Goal: Task Accomplishment & Management: Manage account settings

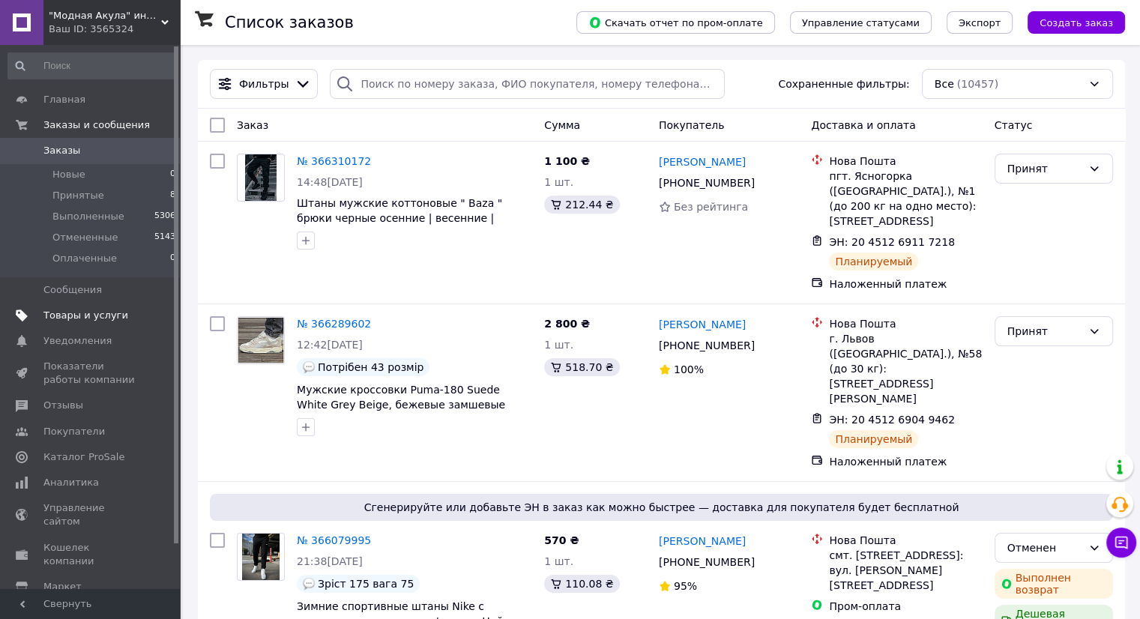
click at [119, 313] on span "Товары и услуги" at bounding box center [90, 315] width 95 height 13
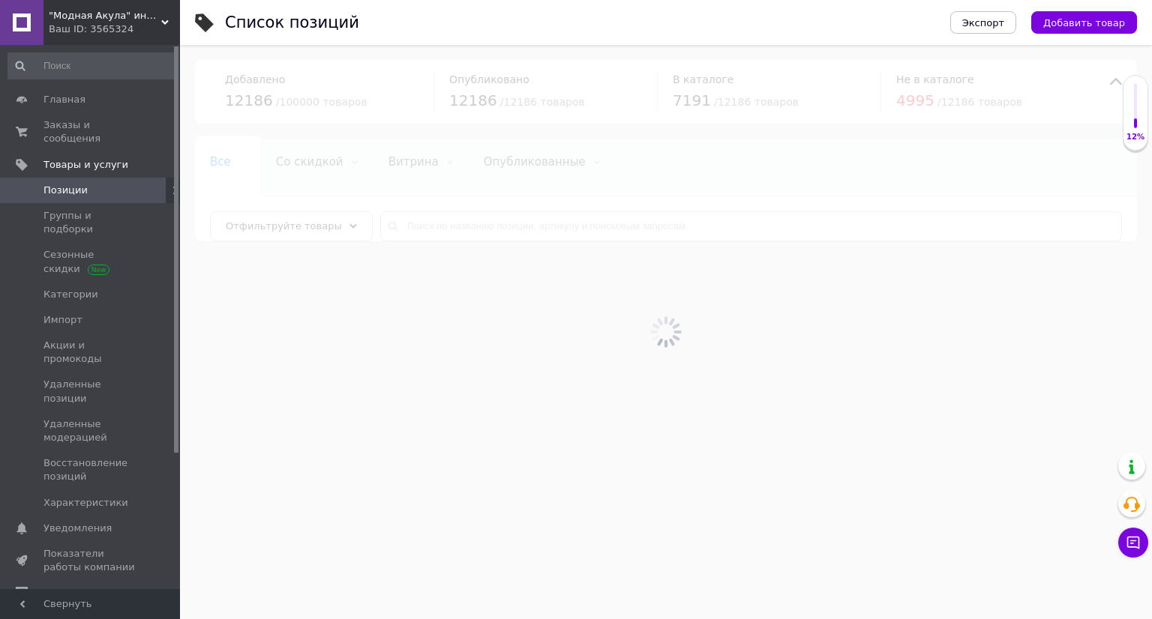
click at [564, 230] on div at bounding box center [666, 332] width 972 height 574
click at [562, 235] on input "text" at bounding box center [750, 226] width 741 height 30
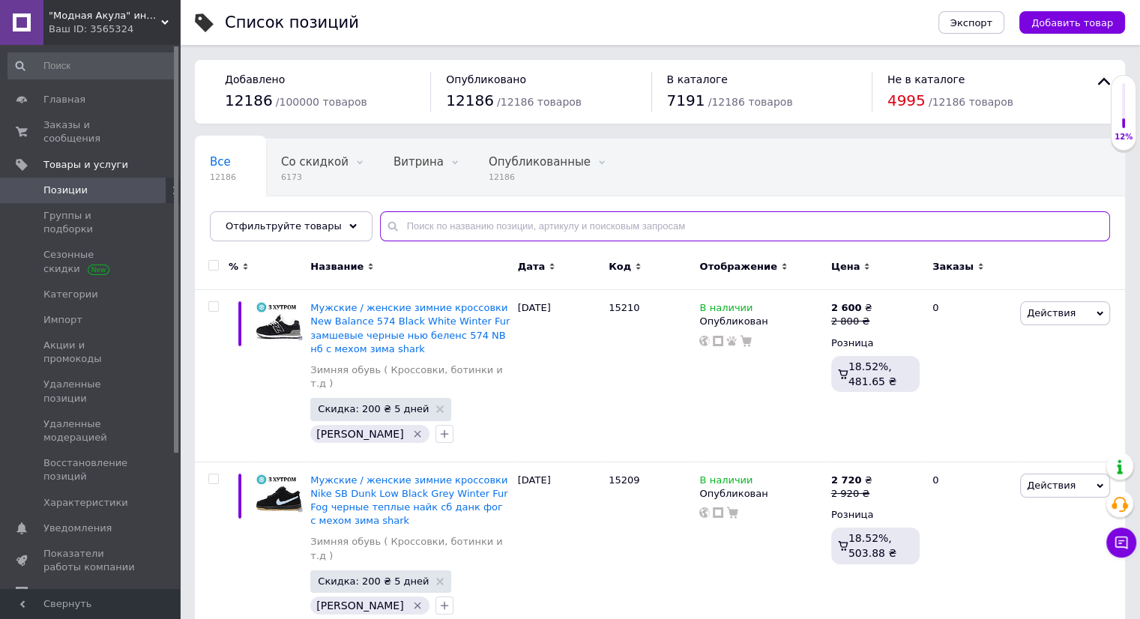
click at [562, 235] on input "text" at bounding box center [745, 226] width 730 height 30
paste input "14866"
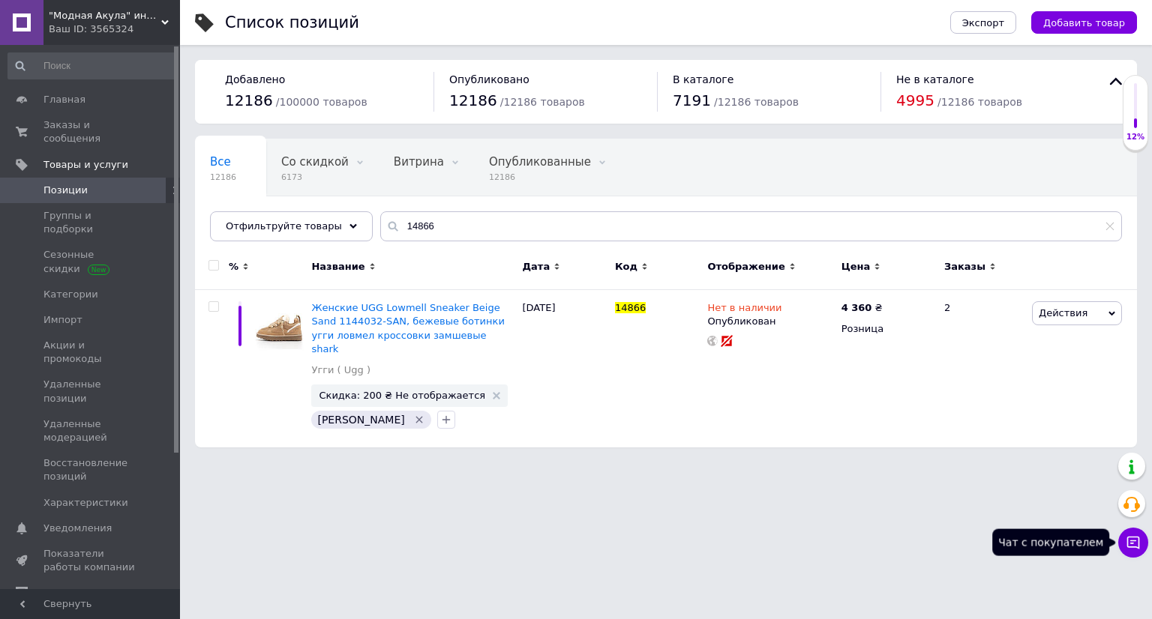
click at [1127, 540] on icon at bounding box center [1133, 543] width 13 height 13
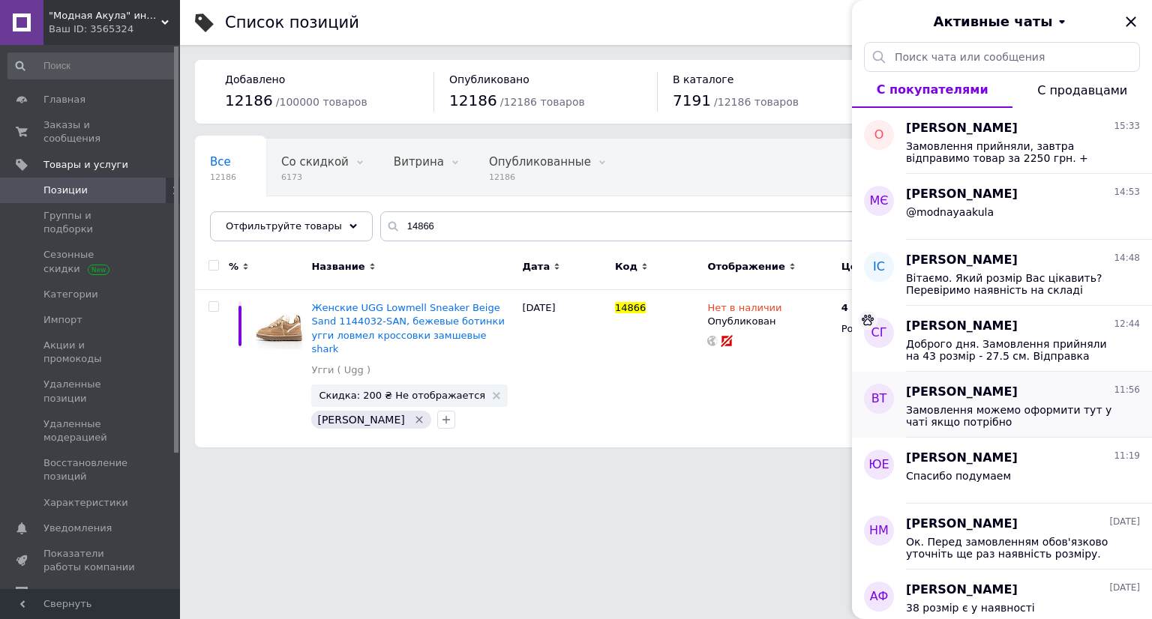
click at [1017, 415] on span "Замовлення можемо оформити тут у чаті якщо потрібно" at bounding box center [1012, 416] width 213 height 24
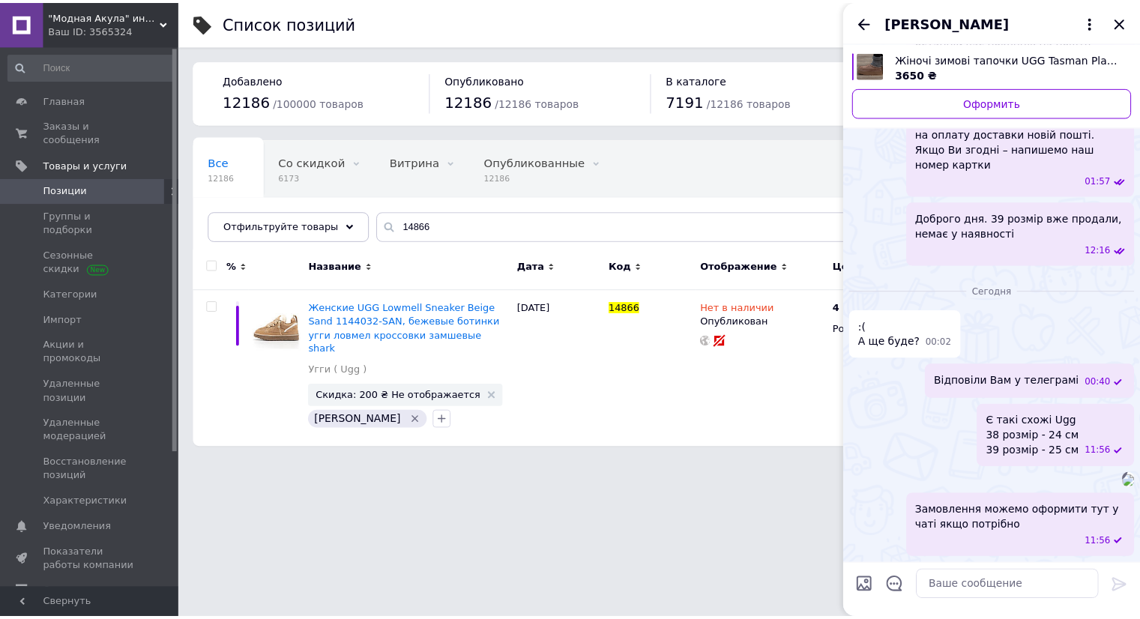
scroll to position [534, 0]
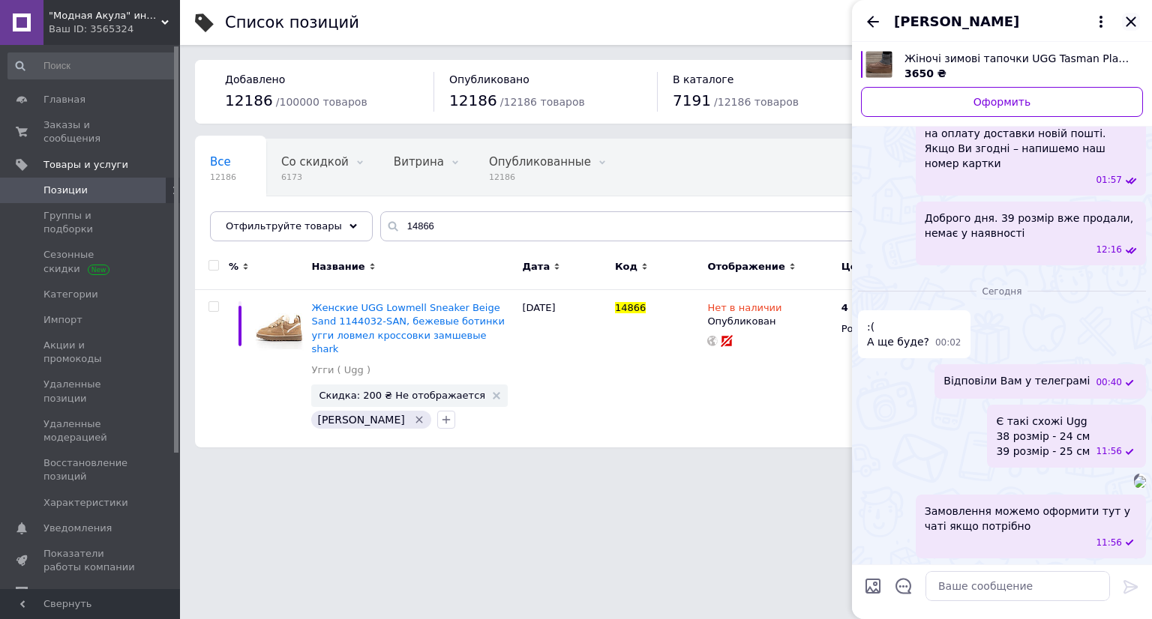
click at [1125, 28] on icon "Закрыть" at bounding box center [1131, 22] width 18 height 18
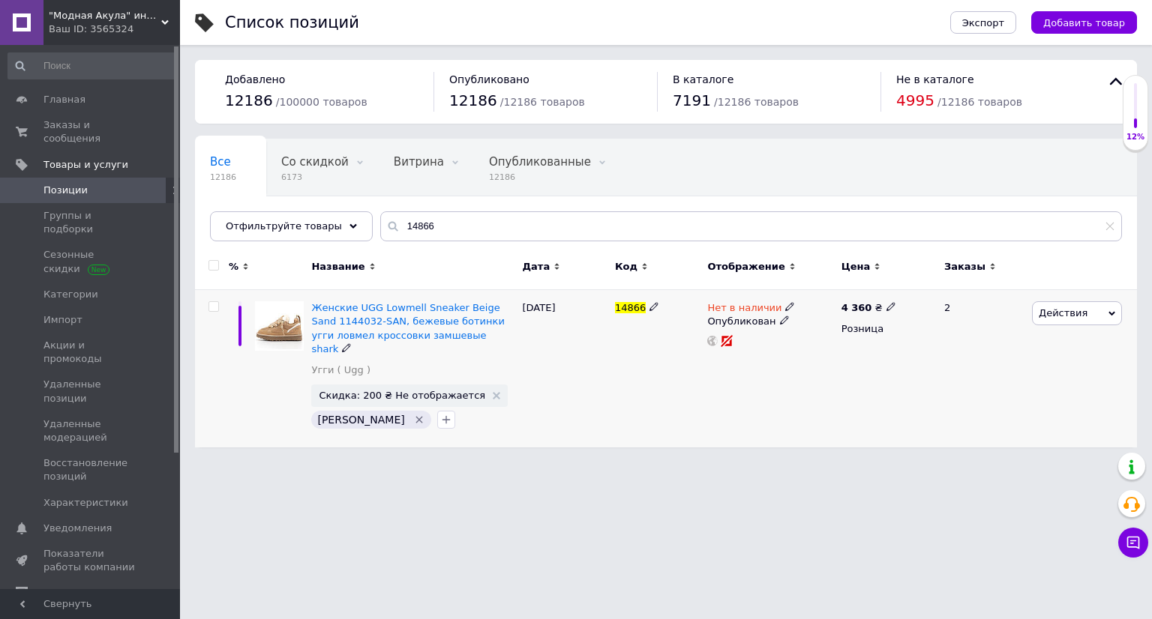
click at [734, 303] on span "Нет в наличии" at bounding box center [744, 310] width 74 height 16
click at [852, 318] on li "В наличии" at bounding box center [870, 319] width 142 height 21
click at [555, 442] on div "Список позиций Экспорт Добавить товар Добавлено 12186 / 100000 товаров Опублико…" at bounding box center [666, 231] width 972 height 463
click at [523, 232] on input "14866" at bounding box center [750, 226] width 741 height 30
paste input "481"
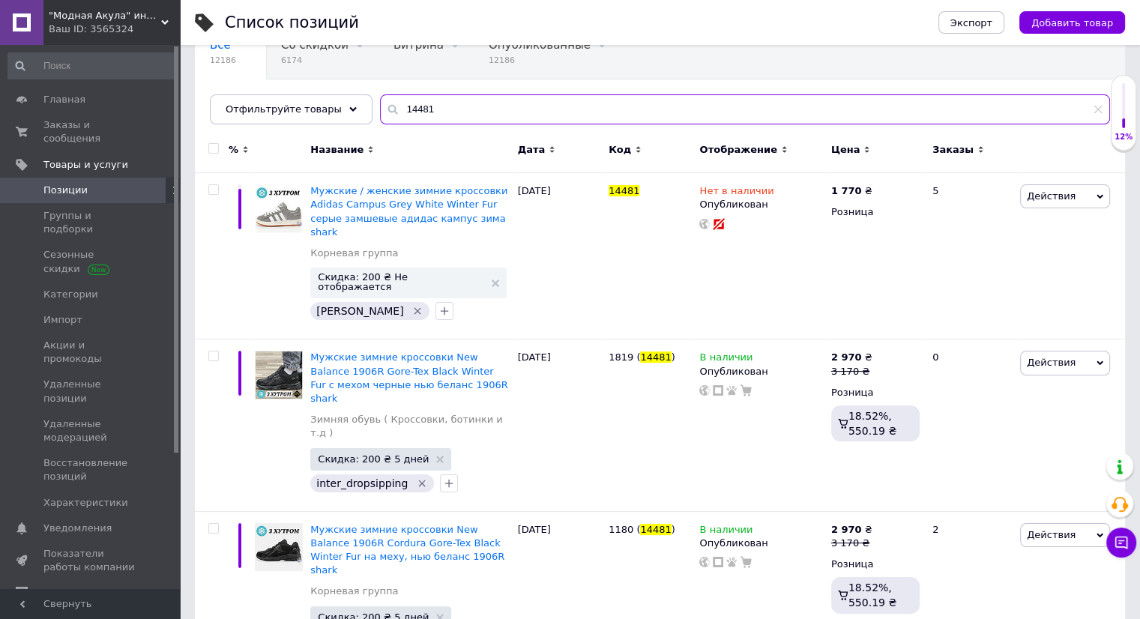
scroll to position [118, 0]
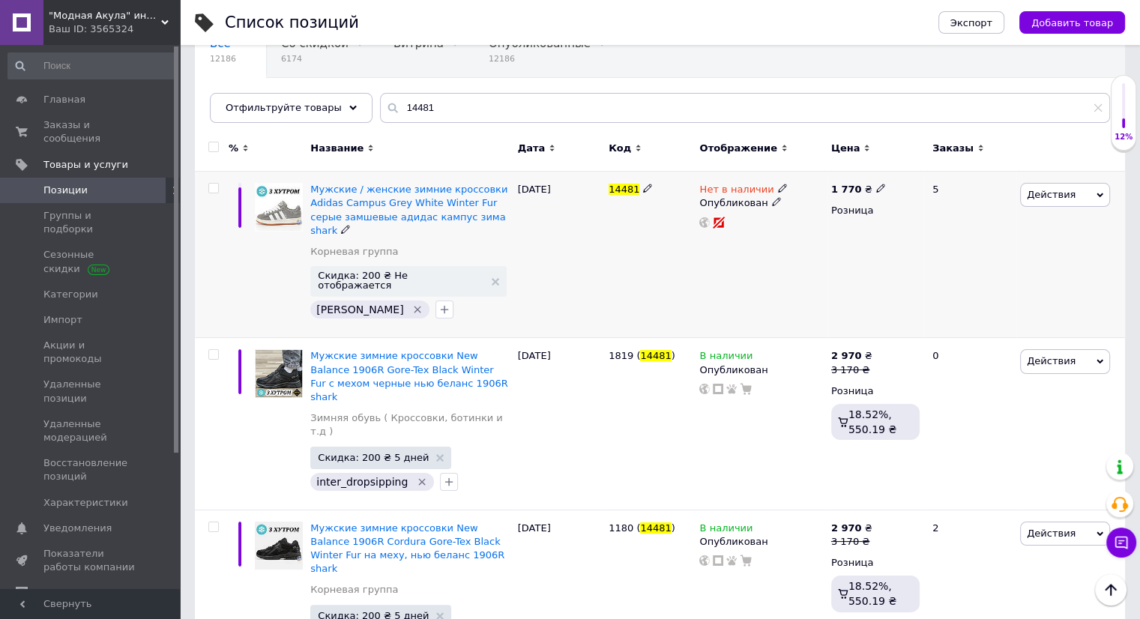
click at [744, 181] on div "Нет в наличии Опубликован" at bounding box center [761, 255] width 131 height 166
click at [723, 192] on span "Нет в наличии" at bounding box center [736, 192] width 74 height 16
click at [858, 207] on li "В наличии" at bounding box center [863, 200] width 142 height 21
drag, startPoint x: 612, startPoint y: 258, endPoint x: 603, endPoint y: 259, distance: 9.0
click at [612, 258] on div "14481" at bounding box center [650, 255] width 91 height 166
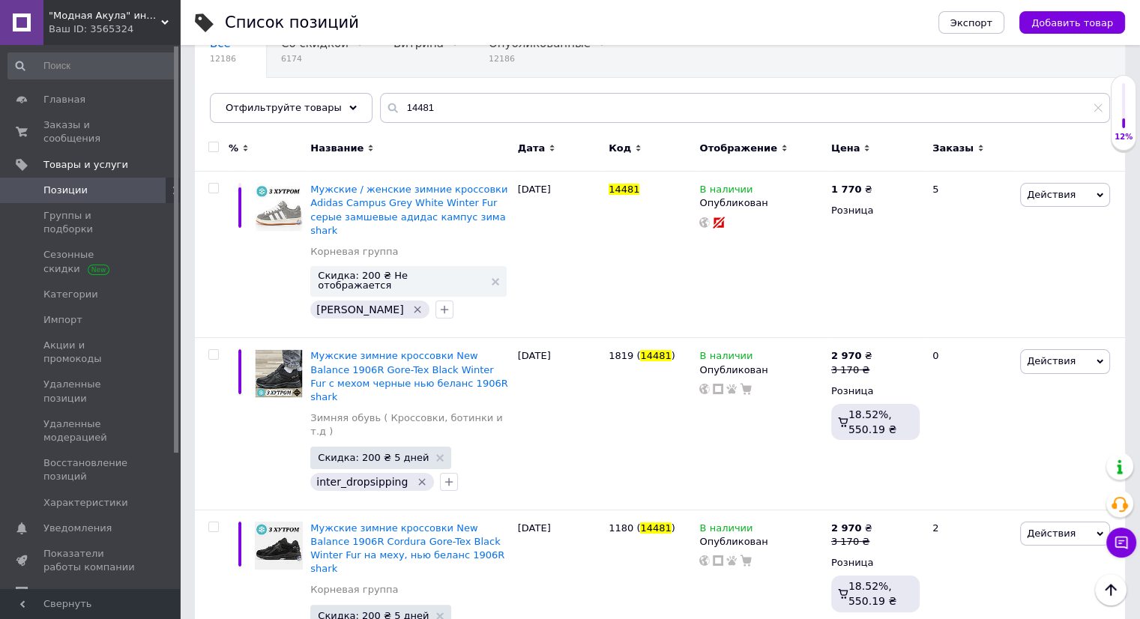
click at [606, 124] on div "Все 12186 Со скидкой 6174 Удалить Редактировать Витрина 0 Удалить Редактировать…" at bounding box center [660, 79] width 930 height 124
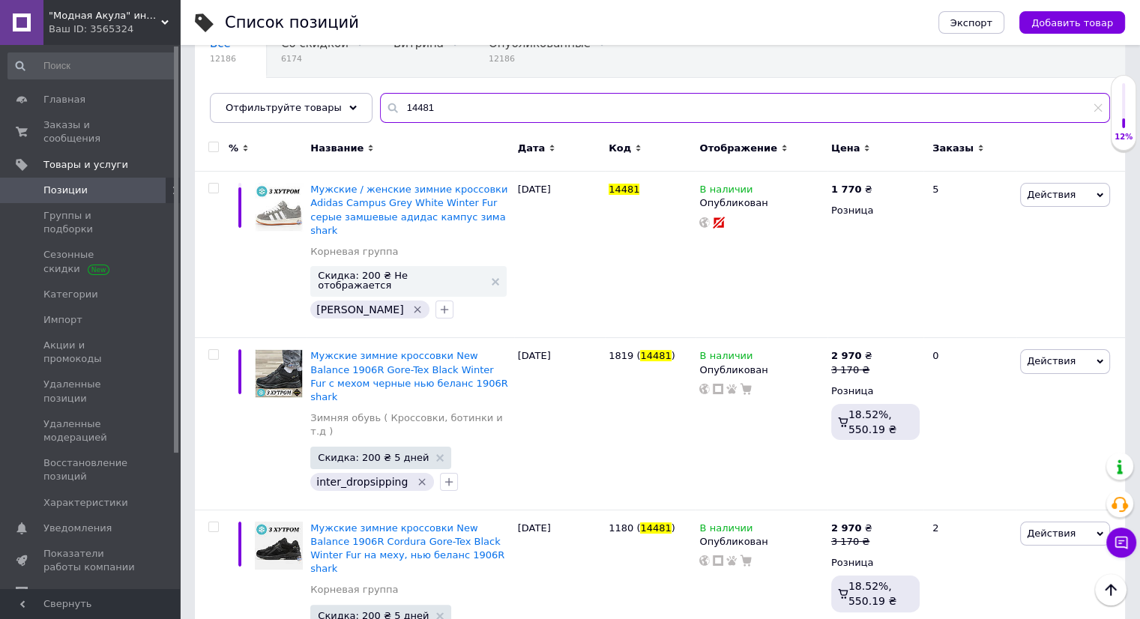
click at [611, 109] on input "14481" at bounding box center [745, 108] width 730 height 30
paste input "2036"
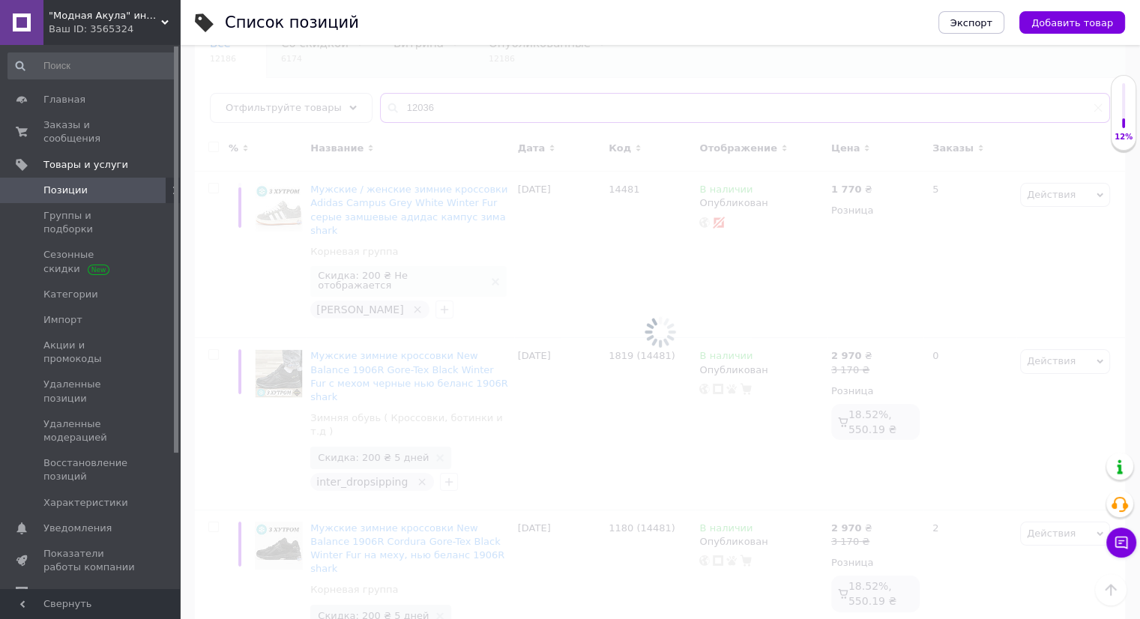
scroll to position [92, 0]
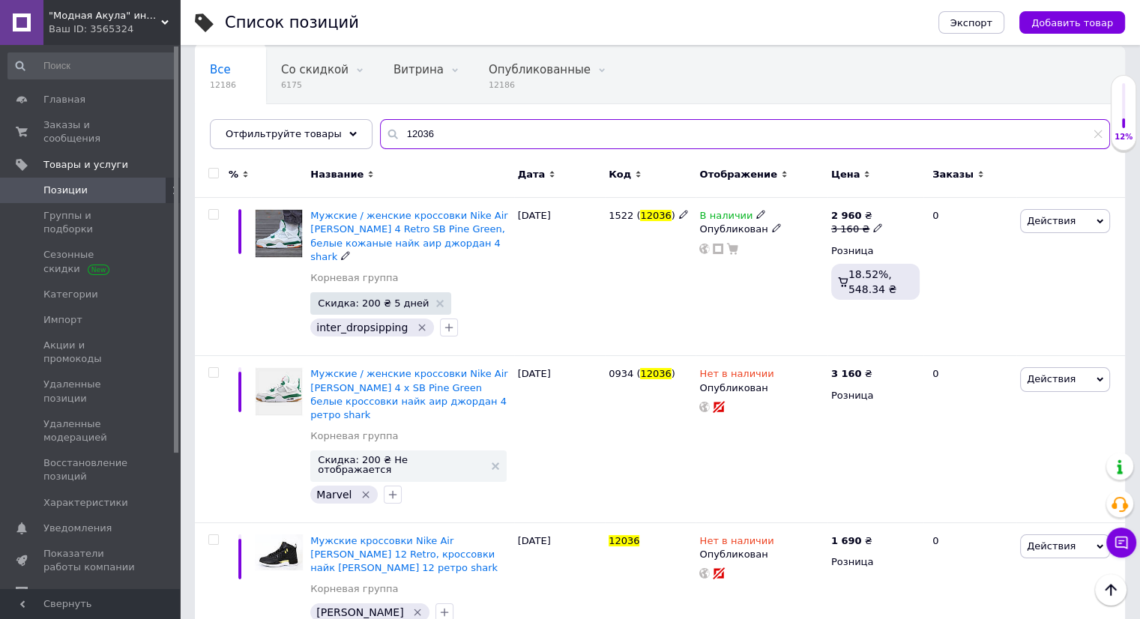
paste input "8283"
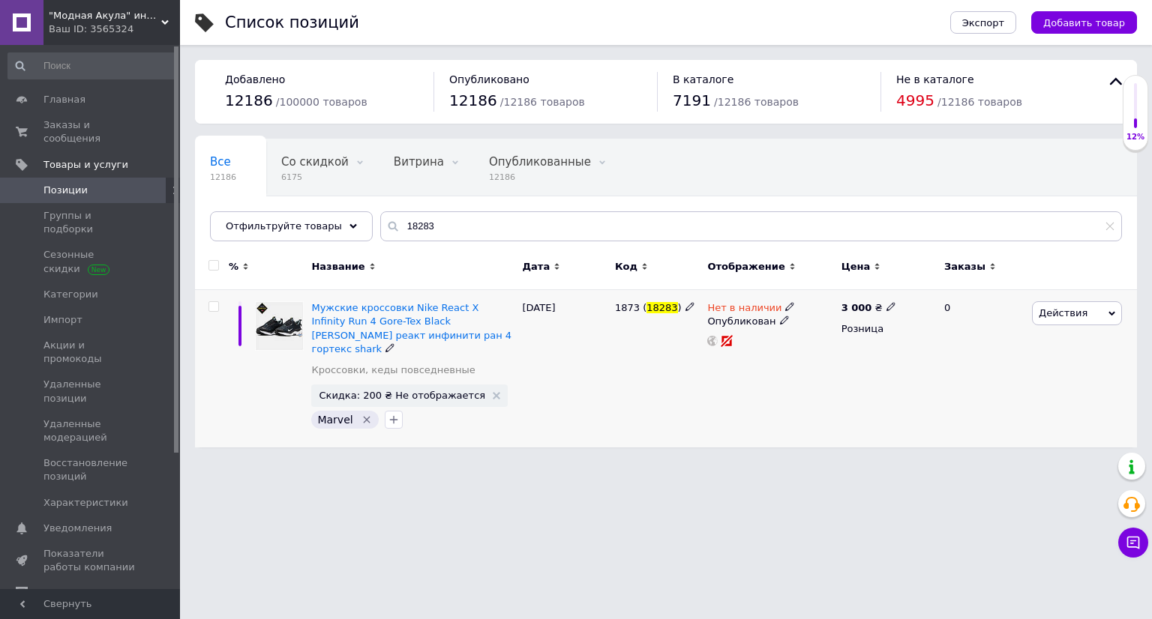
click at [718, 310] on span "Нет в наличии" at bounding box center [744, 310] width 74 height 16
drag, startPoint x: 825, startPoint y: 318, endPoint x: 798, endPoint y: 334, distance: 32.3
click at [825, 316] on li "В наличии" at bounding box center [870, 319] width 142 height 21
click at [553, 460] on html ""Модная Акула" интернет магазин одежды и обуви Ваш ID: 3565324 Сайт "Модная Аку…" at bounding box center [576, 231] width 1152 height 463
click at [710, 233] on input "18283" at bounding box center [750, 226] width 741 height 30
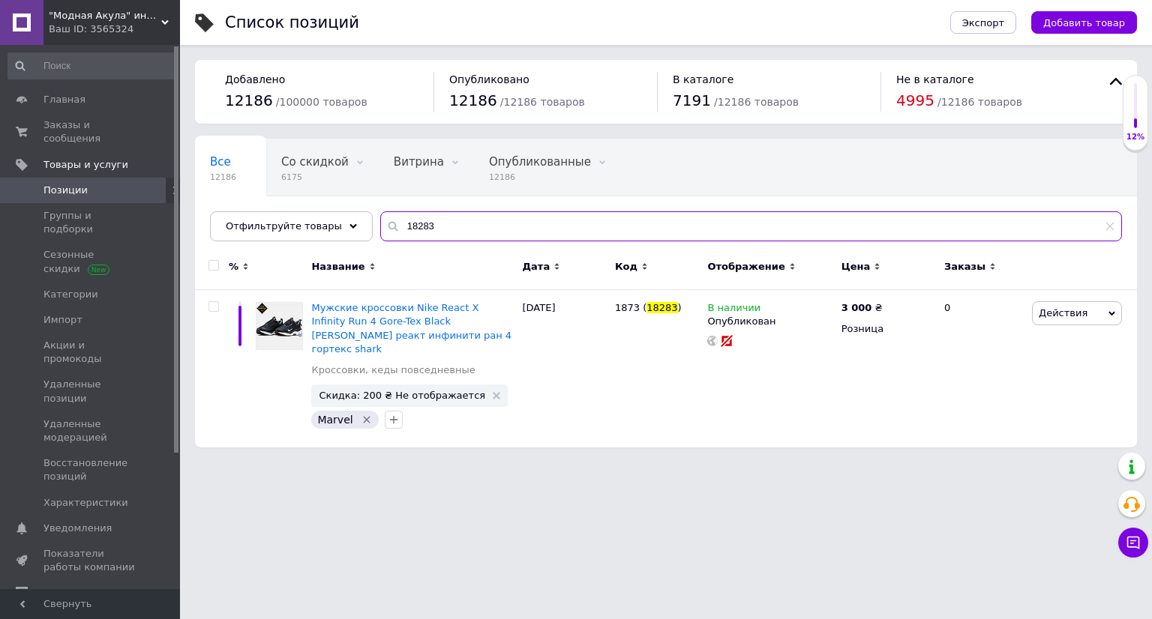
paste input "30"
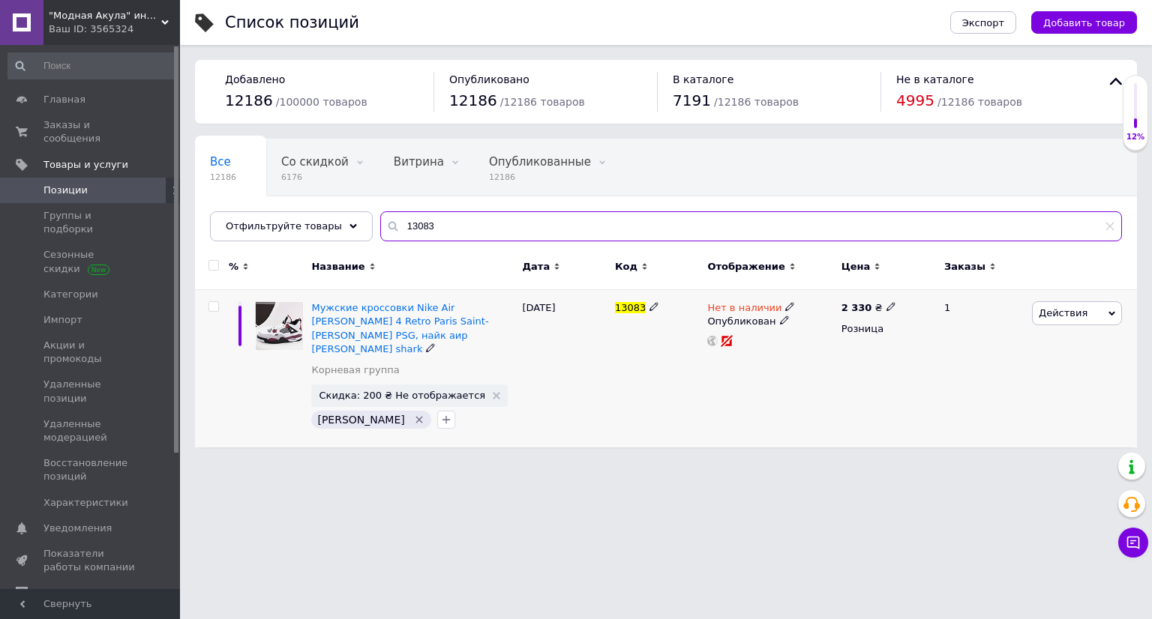
type input "13083"
click at [741, 310] on span "Нет в наличии" at bounding box center [744, 310] width 74 height 16
click at [822, 309] on li "В наличии" at bounding box center [870, 319] width 142 height 21
click at [484, 433] on div "Мужские кроссовки Nike Air [PERSON_NAME] 4 Retro Paris Saint-[PERSON_NAME] PSG,…" at bounding box center [412, 369] width 211 height 158
click at [564, 191] on div "Опубликованные 12186" at bounding box center [547, 167] width 147 height 57
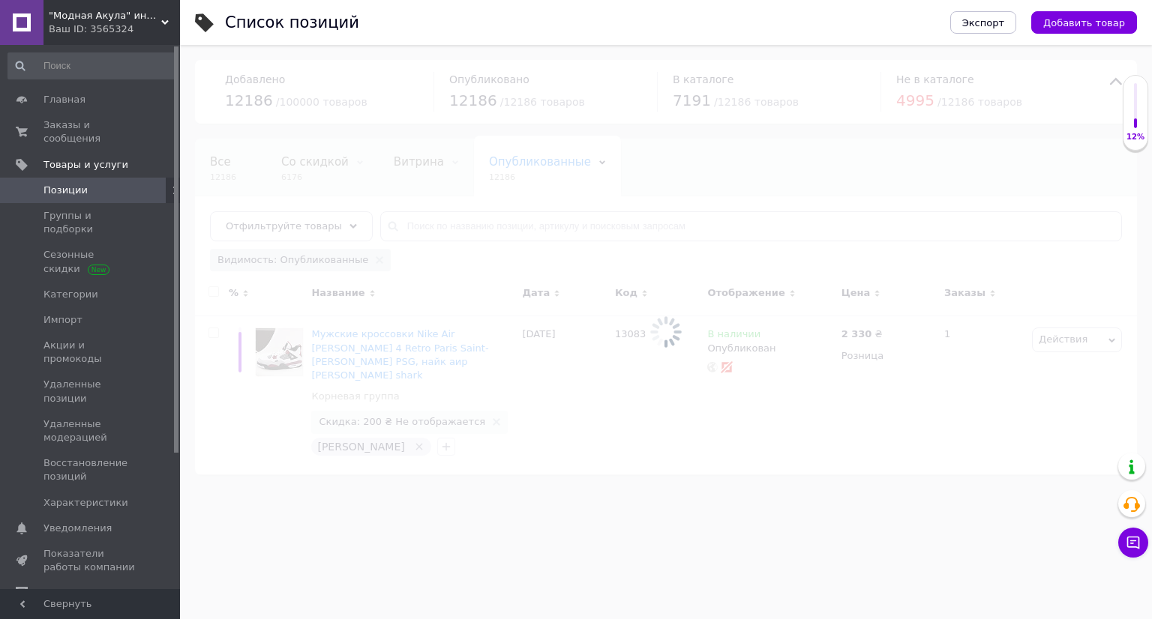
click at [242, 187] on div at bounding box center [666, 332] width 972 height 574
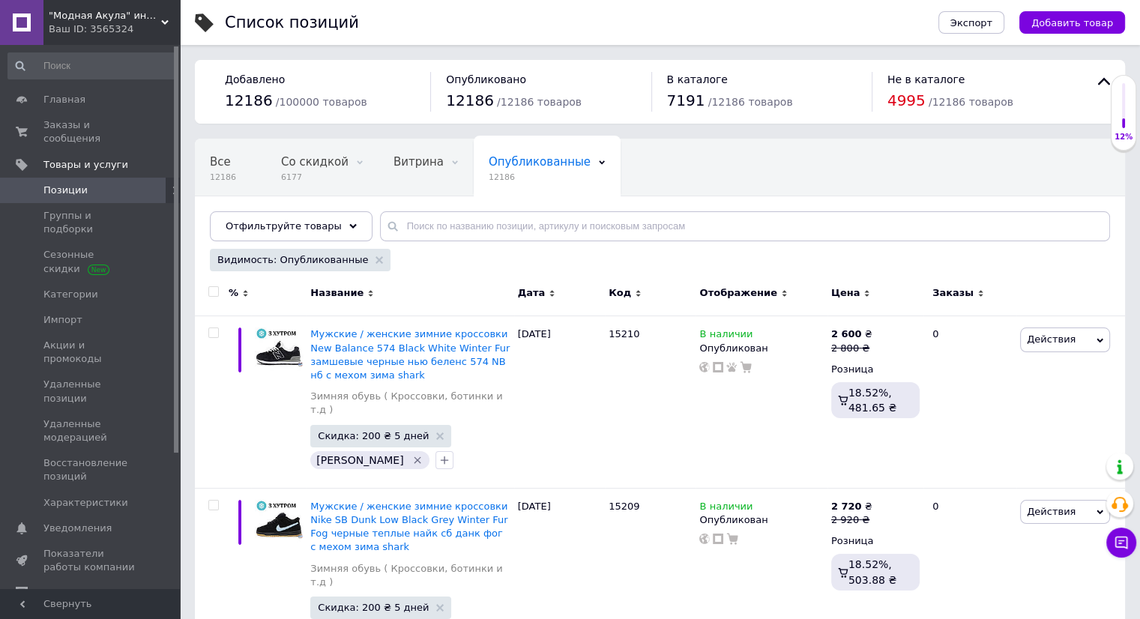
click at [242, 187] on div "Все 12186" at bounding box center [230, 167] width 71 height 57
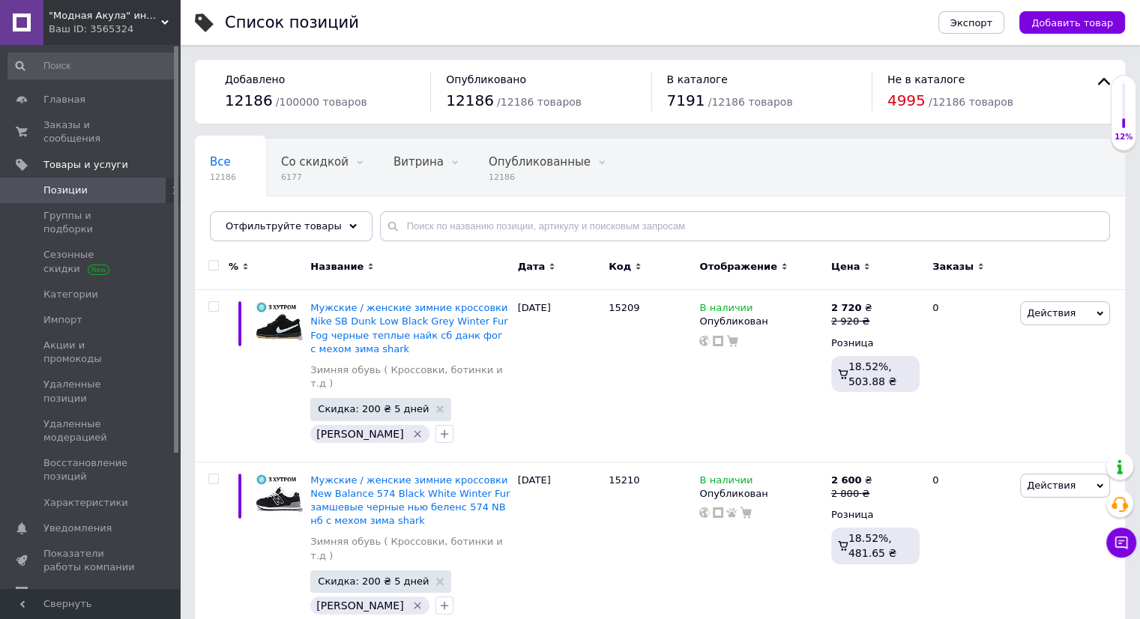
click at [563, 241] on div "Все 12186 Со скидкой 6177 Удалить Редактировать Витрина 0 Удалить Редактировать…" at bounding box center [660, 198] width 930 height 124
click at [573, 223] on input "text" at bounding box center [745, 226] width 730 height 30
paste input "14841"
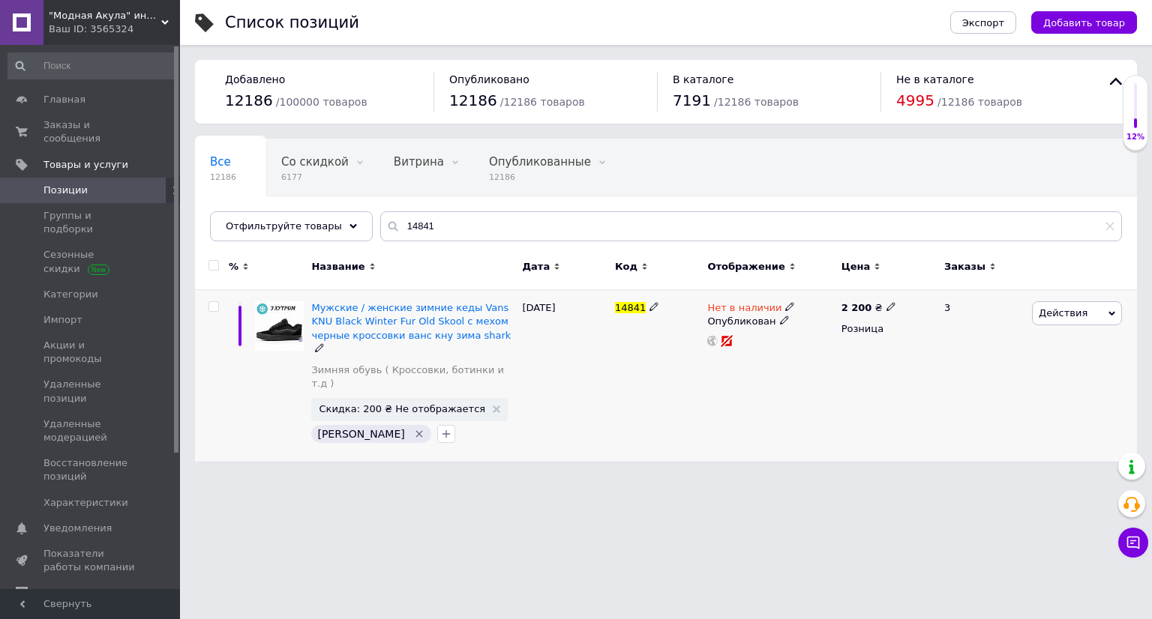
click at [752, 307] on span "Нет в наличии" at bounding box center [744, 310] width 74 height 16
click at [825, 310] on li "В наличии" at bounding box center [870, 319] width 142 height 21
drag, startPoint x: 547, startPoint y: 431, endPoint x: 532, endPoint y: 431, distance: 15.7
click at [547, 431] on div "[DATE]" at bounding box center [565, 376] width 92 height 172
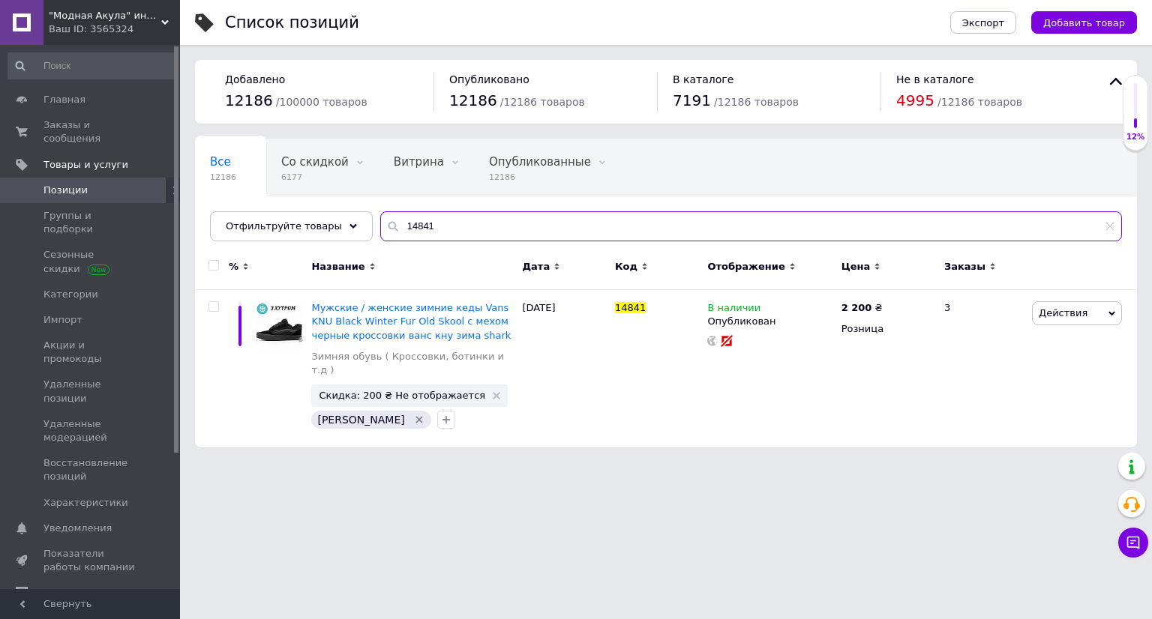
click at [558, 226] on input "14841" at bounding box center [750, 226] width 741 height 30
paste input "8693"
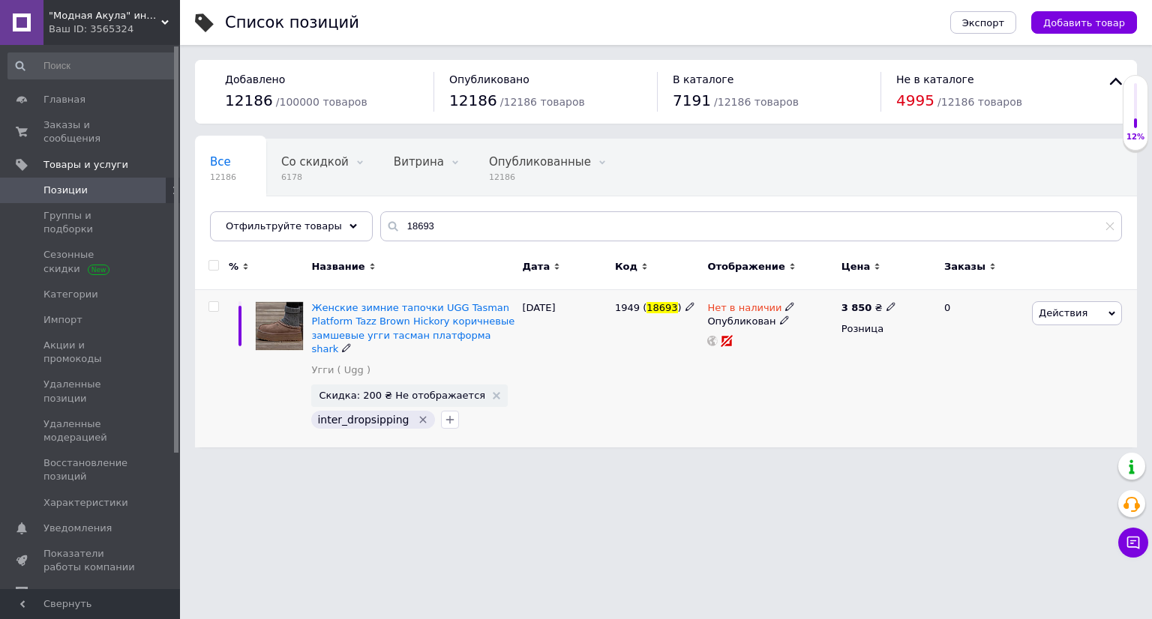
click at [739, 311] on span "Нет в наличии" at bounding box center [744, 310] width 74 height 16
click at [814, 316] on li "В наличии" at bounding box center [870, 319] width 142 height 21
drag, startPoint x: 493, startPoint y: 469, endPoint x: 396, endPoint y: 530, distance: 114.6
click at [492, 463] on html ""Модная Акула" интернет магазин одежды и обуви Ваш ID: 3565324 Сайт "Модная Аку…" at bounding box center [576, 231] width 1152 height 463
click at [568, 220] on input "18693" at bounding box center [750, 226] width 741 height 30
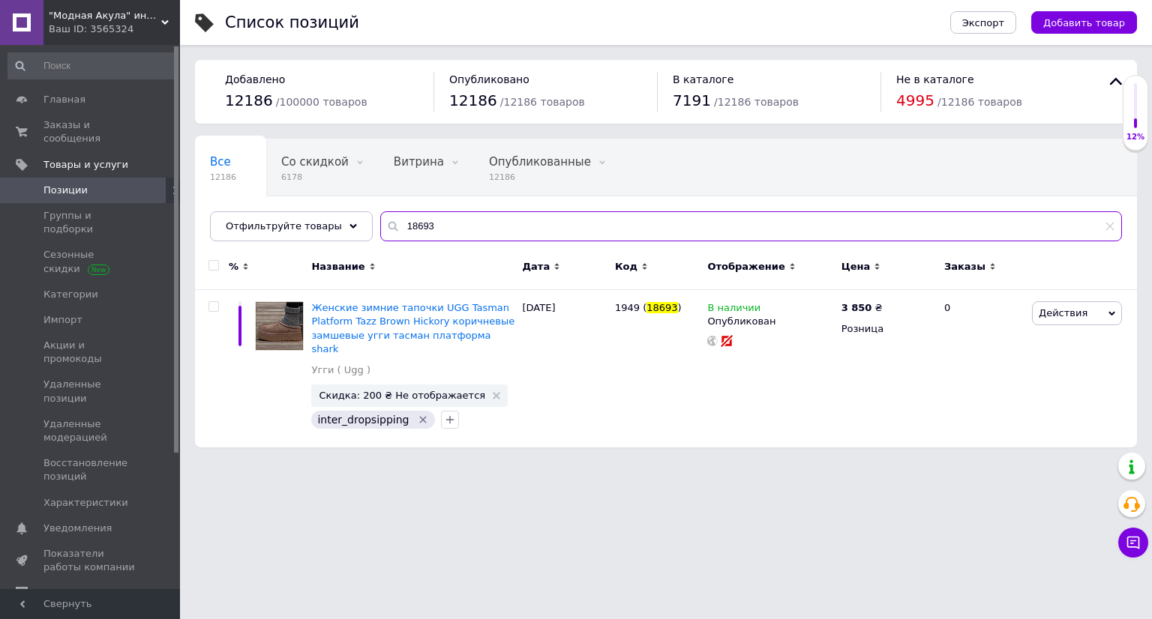
paste input "774"
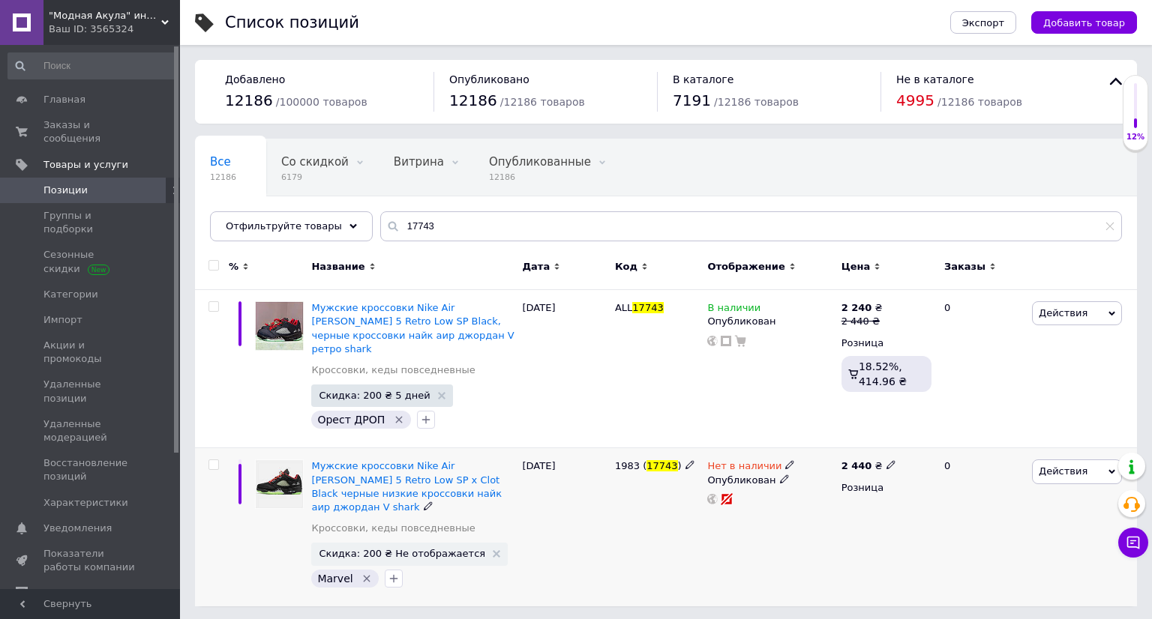
click at [754, 460] on span "Нет в наличии" at bounding box center [744, 468] width 74 height 16
click at [831, 467] on li "В наличии" at bounding box center [870, 477] width 142 height 21
click at [678, 415] on div "ALL 17743" at bounding box center [657, 369] width 92 height 158
click at [528, 229] on input "17743" at bounding box center [750, 226] width 741 height 30
paste input "RD024"
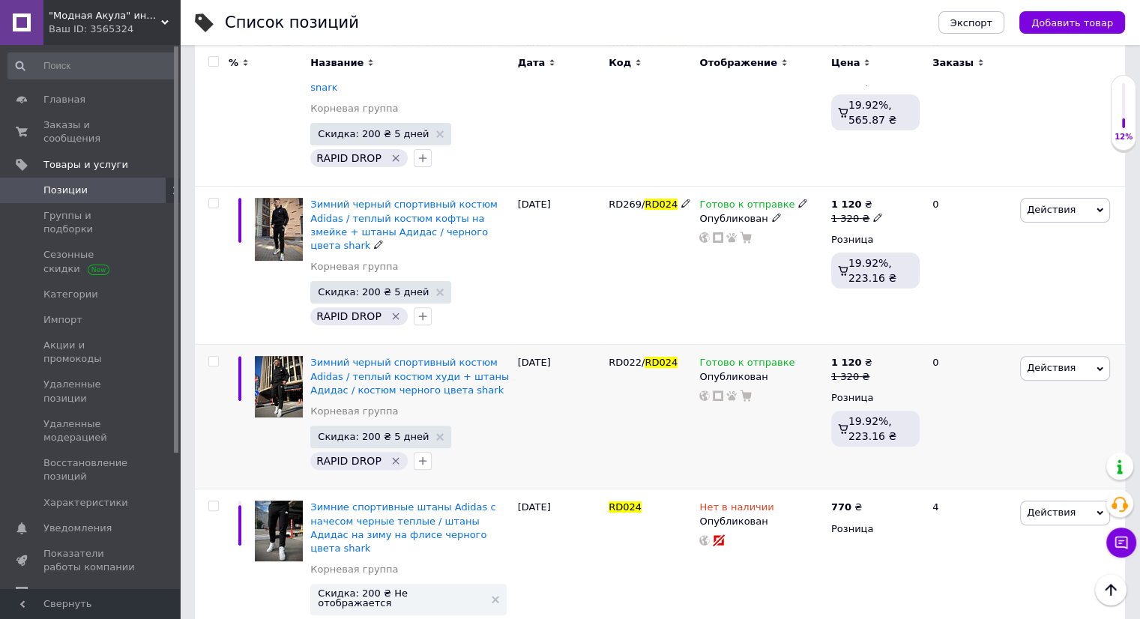
scroll to position [408, 0]
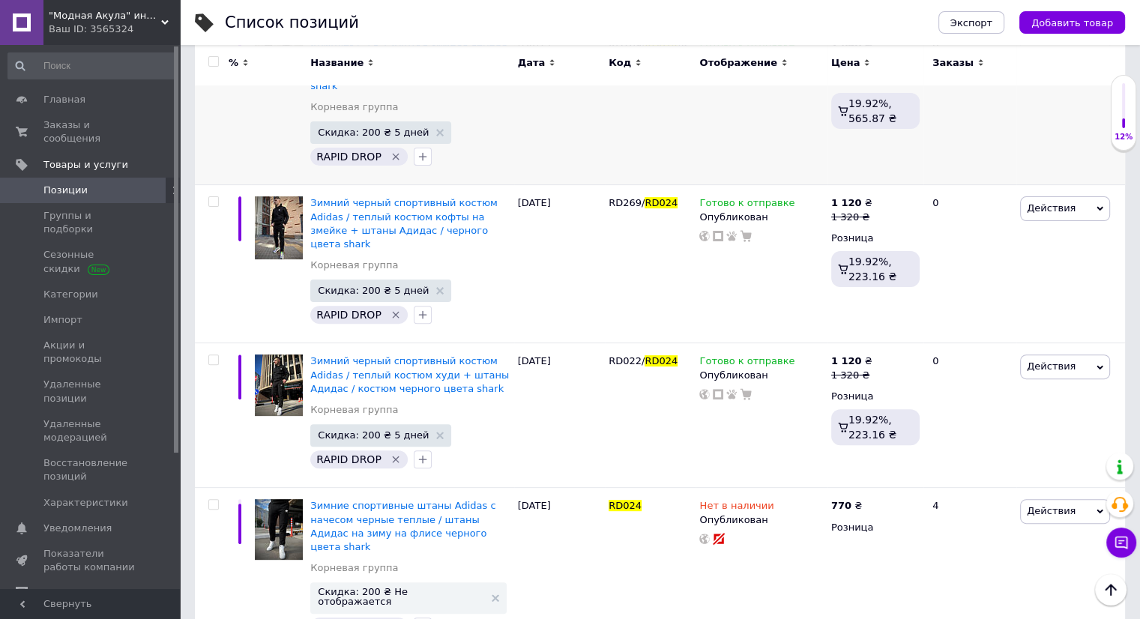
paste input "C-1941"
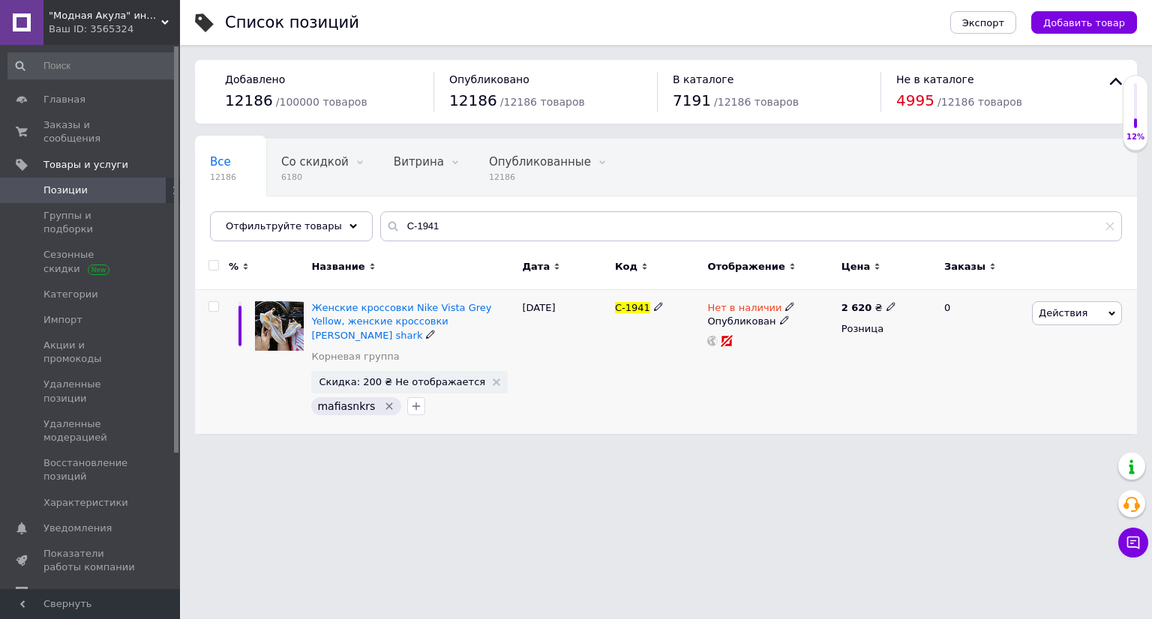
click at [749, 311] on span "Нет в наличии" at bounding box center [744, 310] width 74 height 16
click at [831, 311] on li "В наличии" at bounding box center [870, 319] width 142 height 21
click at [680, 376] on div "C-1941" at bounding box center [657, 362] width 92 height 144
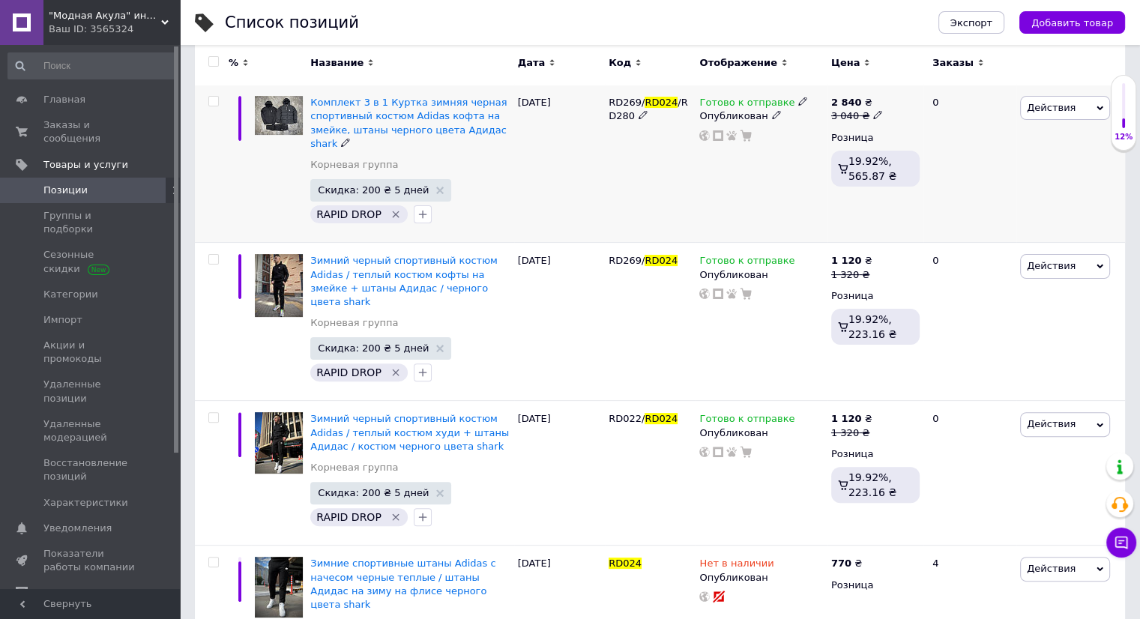
scroll to position [408, 0]
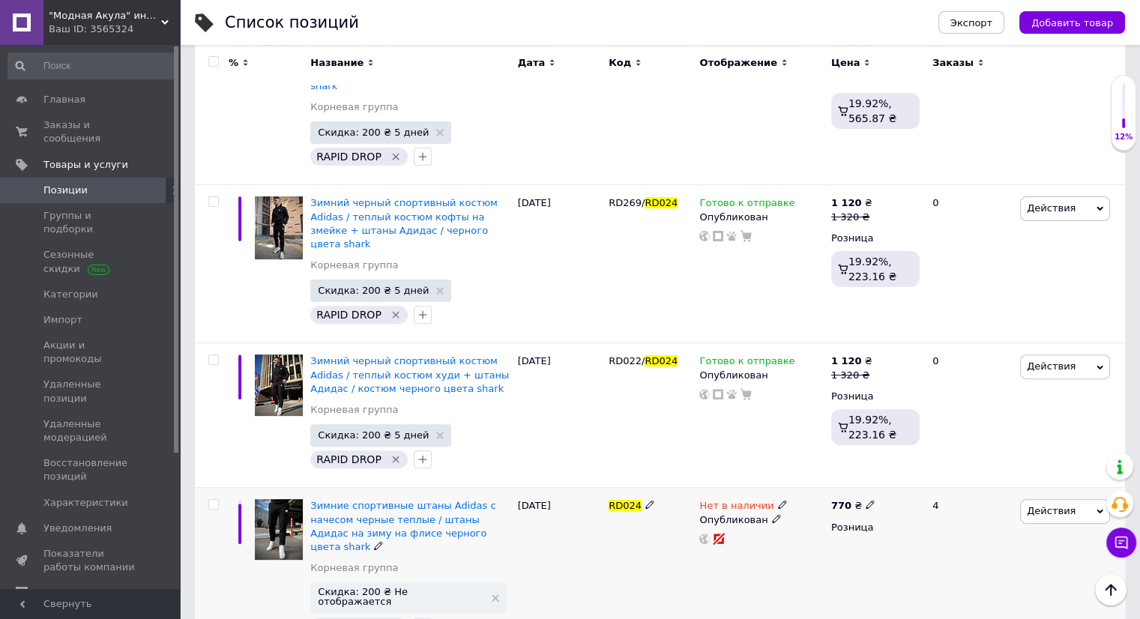
click at [735, 500] on span "Нет в наличии" at bounding box center [736, 508] width 74 height 16
click at [843, 550] on li "Готово к отправке" at bounding box center [863, 560] width 142 height 21
click at [693, 445] on div "RD022/ RD024" at bounding box center [650, 415] width 91 height 145
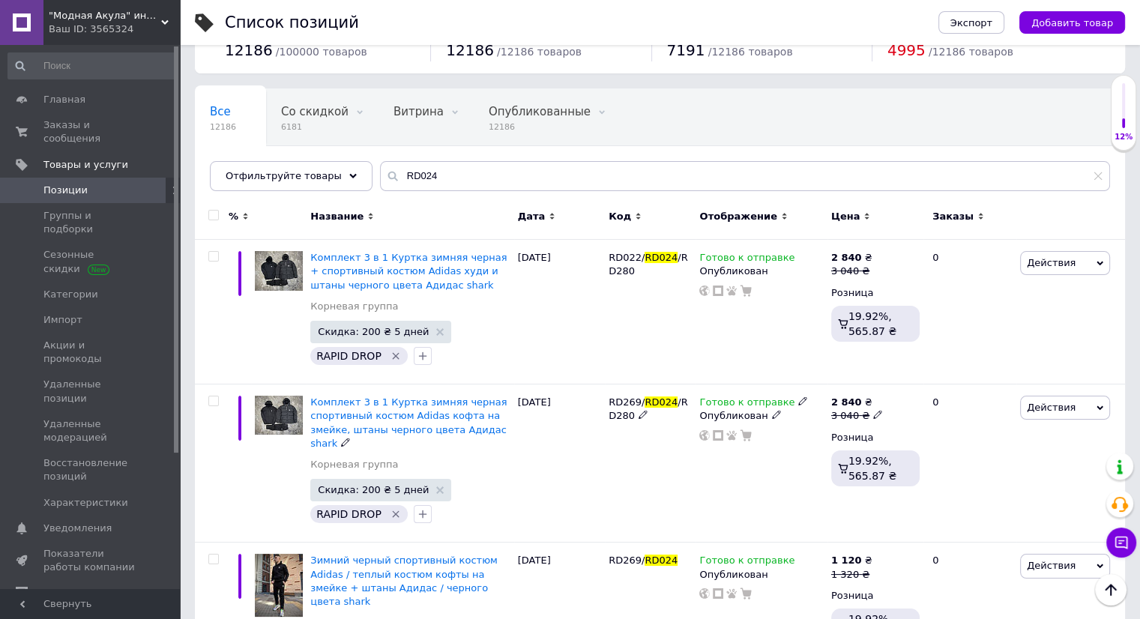
scroll to position [0, 0]
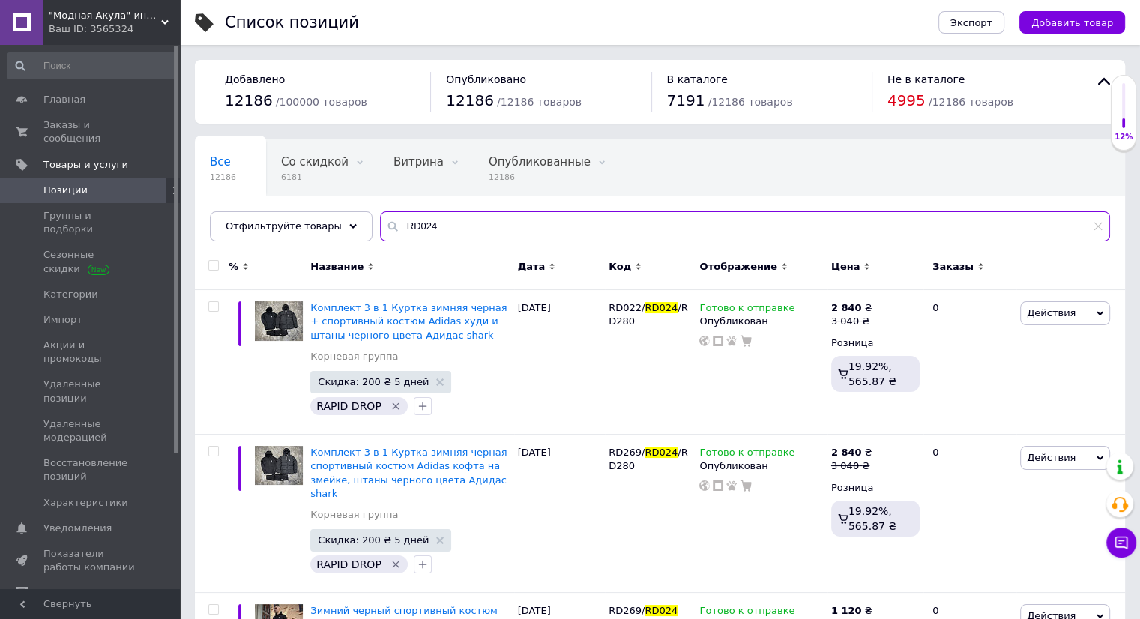
click at [517, 226] on input "RD024" at bounding box center [745, 226] width 730 height 30
paste input "13616"
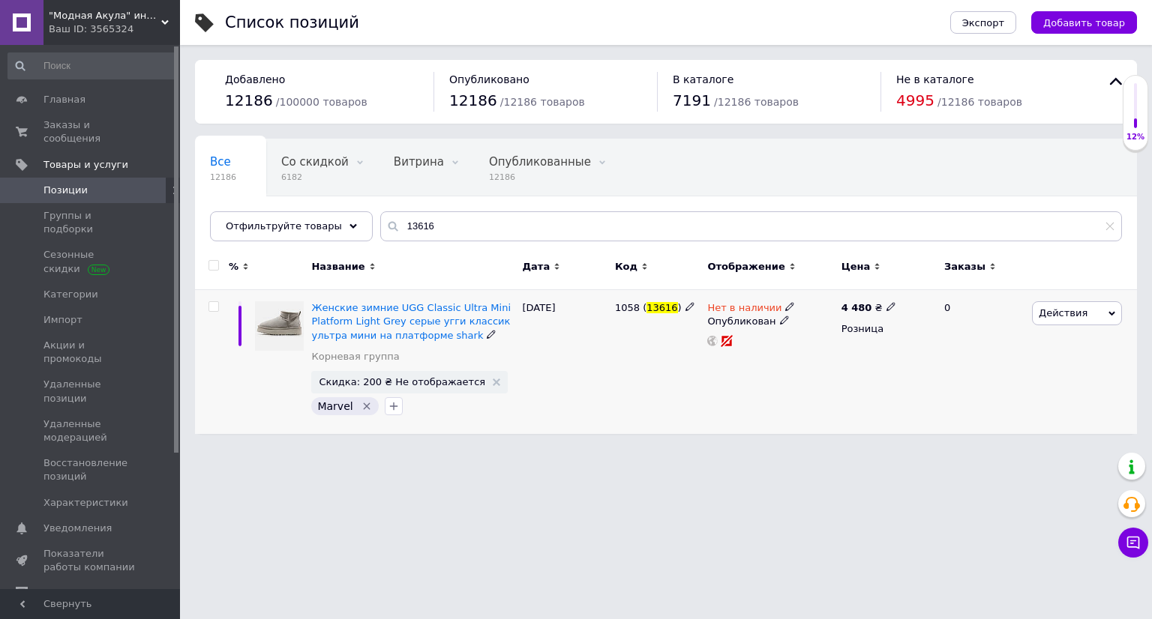
click at [742, 309] on span "Нет в наличии" at bounding box center [744, 310] width 74 height 16
click at [834, 322] on li "В наличии" at bounding box center [870, 319] width 142 height 21
click at [623, 384] on div "1058 ( 13616 )" at bounding box center [657, 362] width 92 height 144
click at [504, 219] on input "13616" at bounding box center [750, 226] width 741 height 30
paste input "5080"
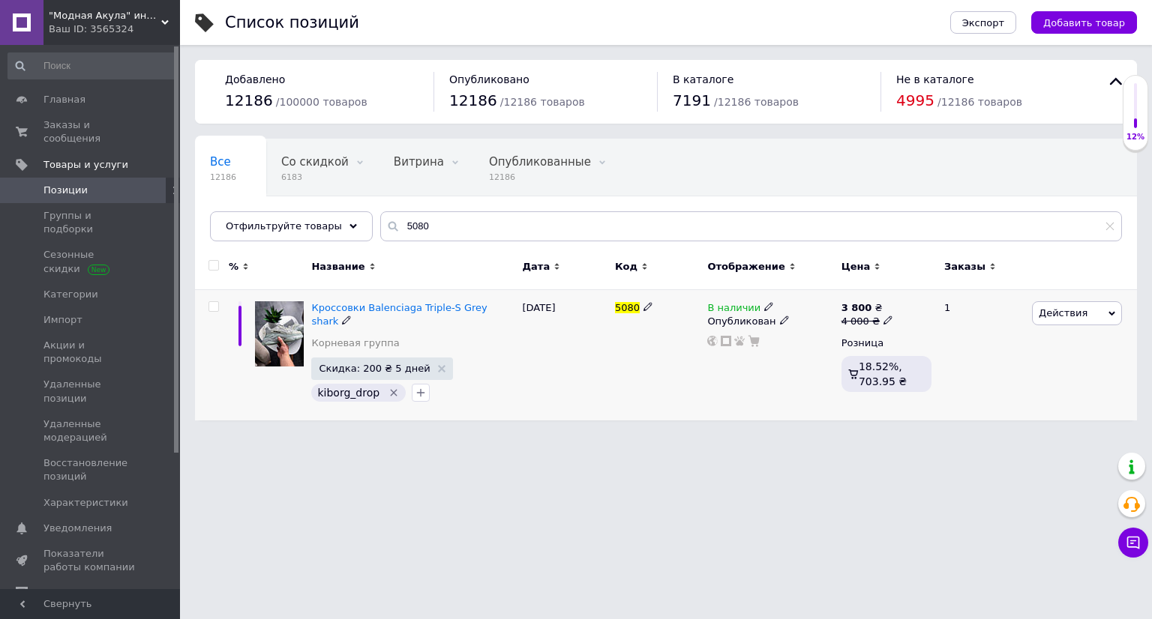
click at [747, 307] on span "В наличии" at bounding box center [733, 310] width 53 height 16
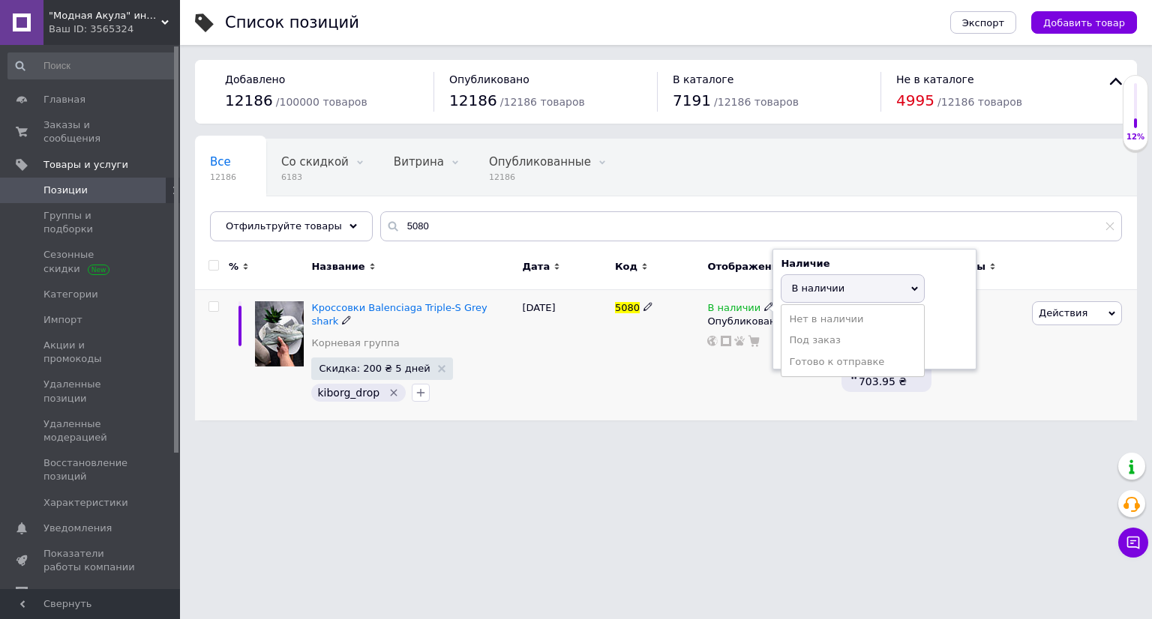
click at [832, 319] on li "Нет в наличии" at bounding box center [852, 319] width 142 height 21
drag, startPoint x: 513, startPoint y: 415, endPoint x: 483, endPoint y: 424, distance: 31.1
click at [508, 417] on div "Список позиций Экспорт Добавить товар Добавлено 12186 / 100000 товаров Опублико…" at bounding box center [666, 218] width 972 height 436
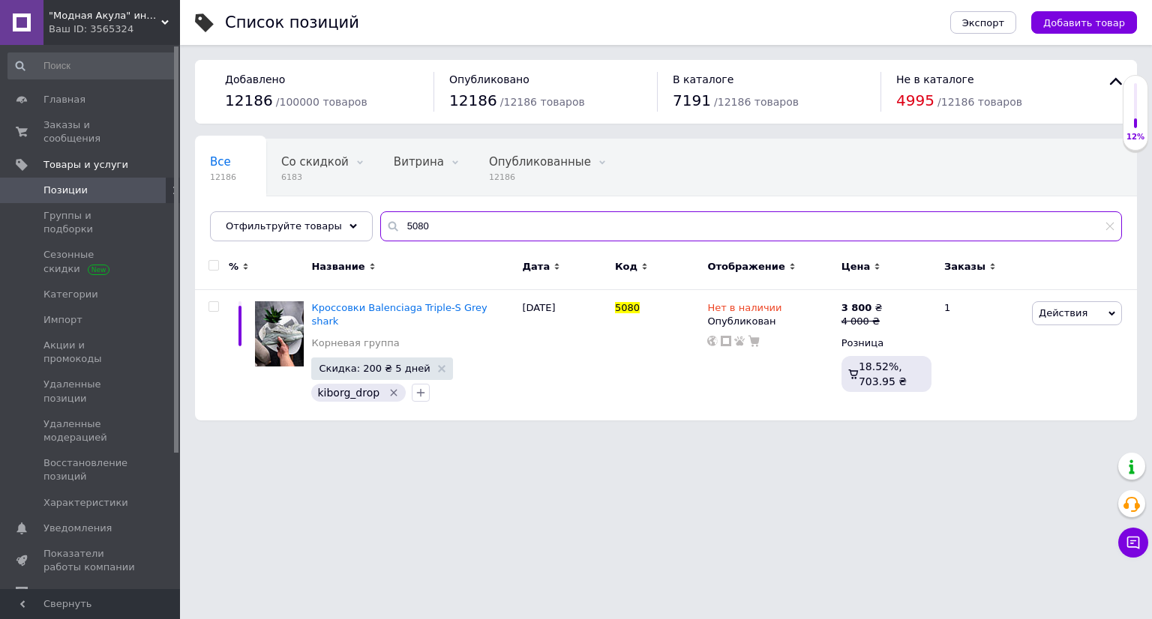
click at [535, 214] on input "5080" at bounding box center [750, 226] width 741 height 30
paste input "RD360"
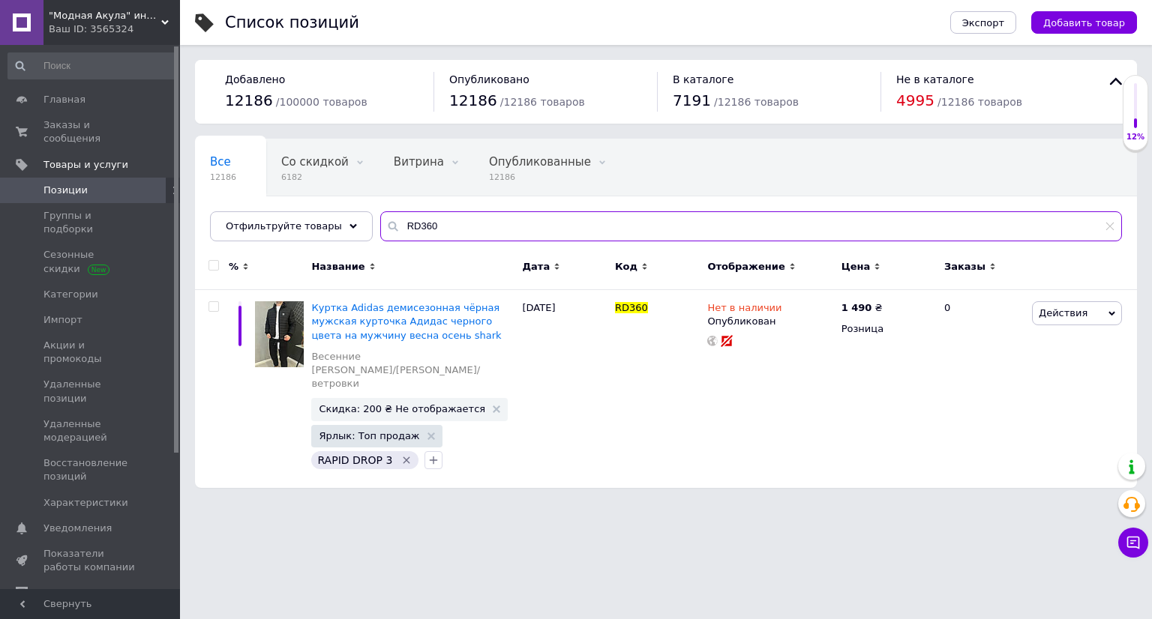
type input "RD360"
click at [132, 123] on span "Заказы и сообщения" at bounding box center [90, 131] width 95 height 27
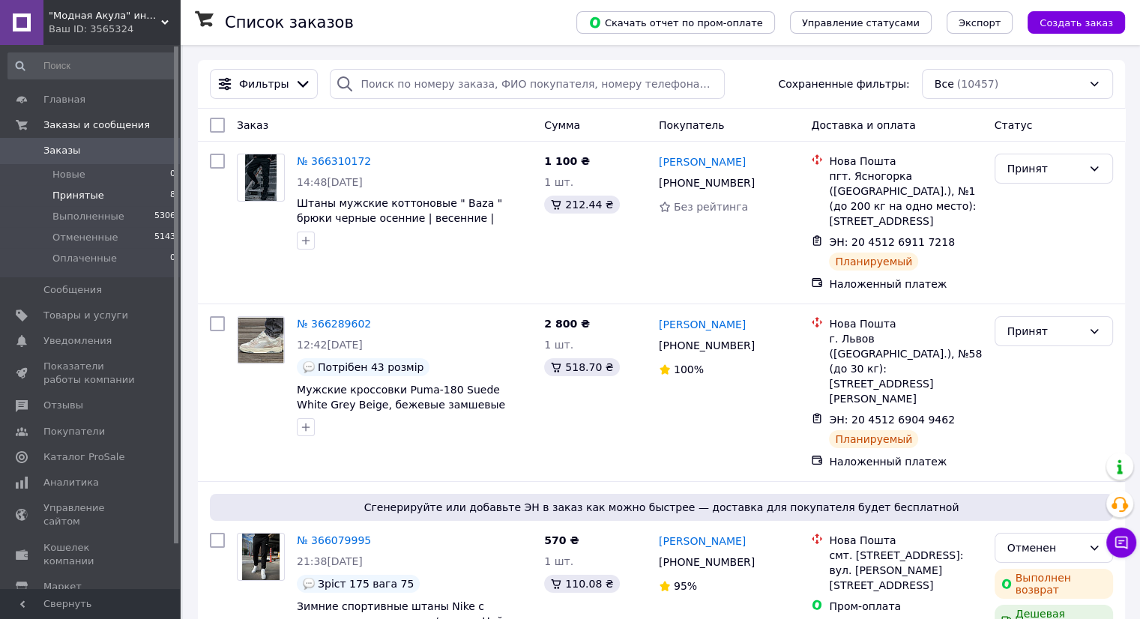
click at [145, 190] on li "Принятые 8" at bounding box center [92, 195] width 184 height 21
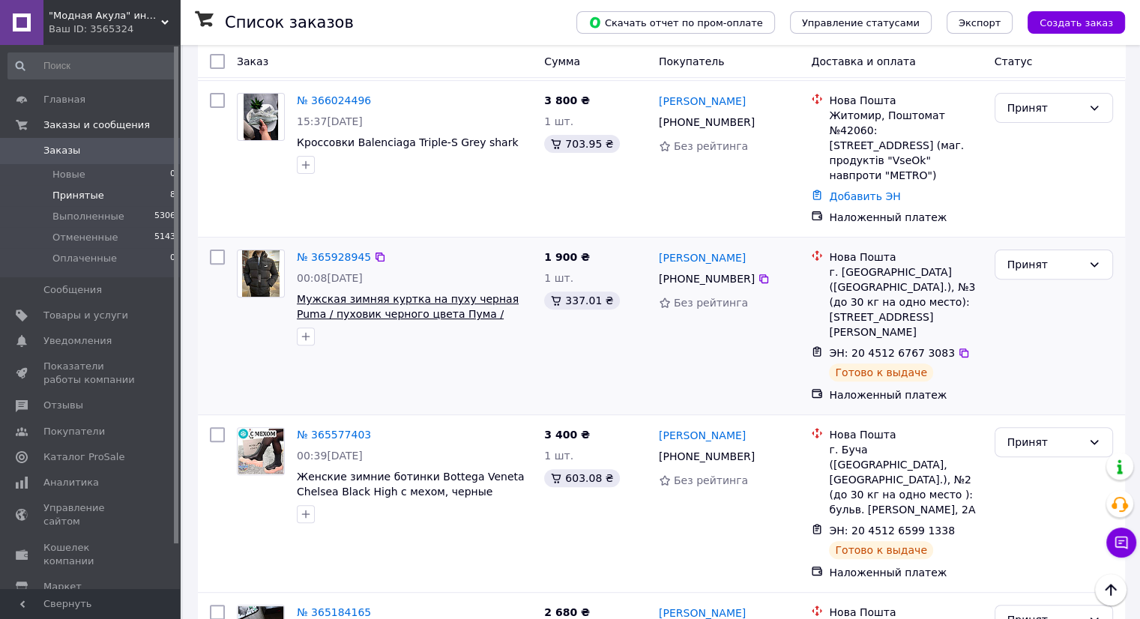
scroll to position [645, 0]
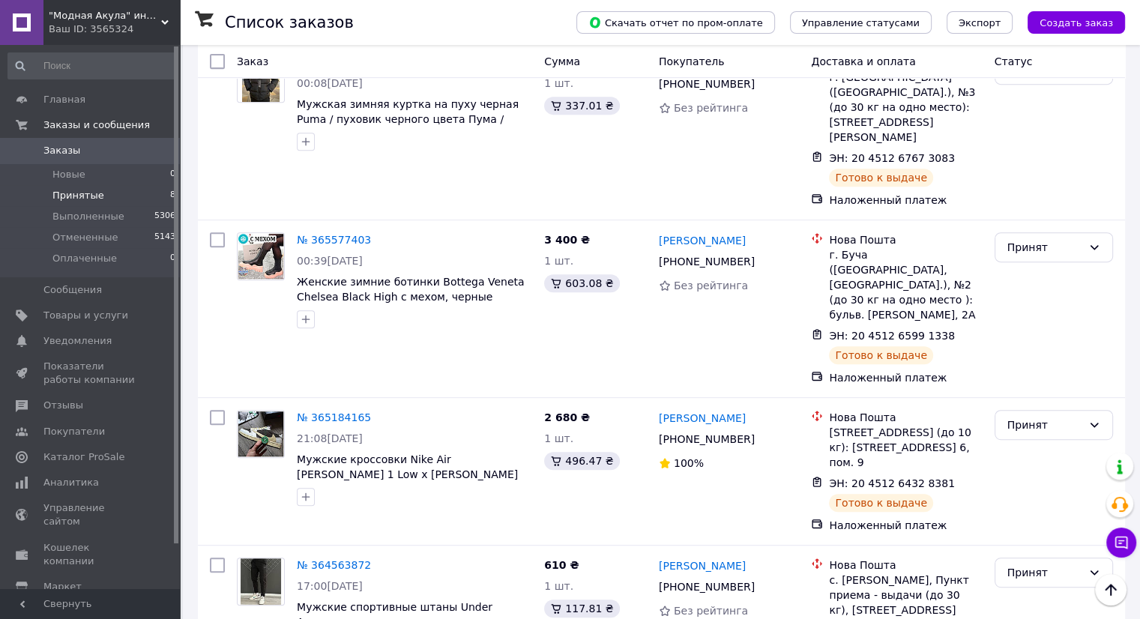
click at [134, 143] on link "Заказы 0" at bounding box center [92, 150] width 184 height 25
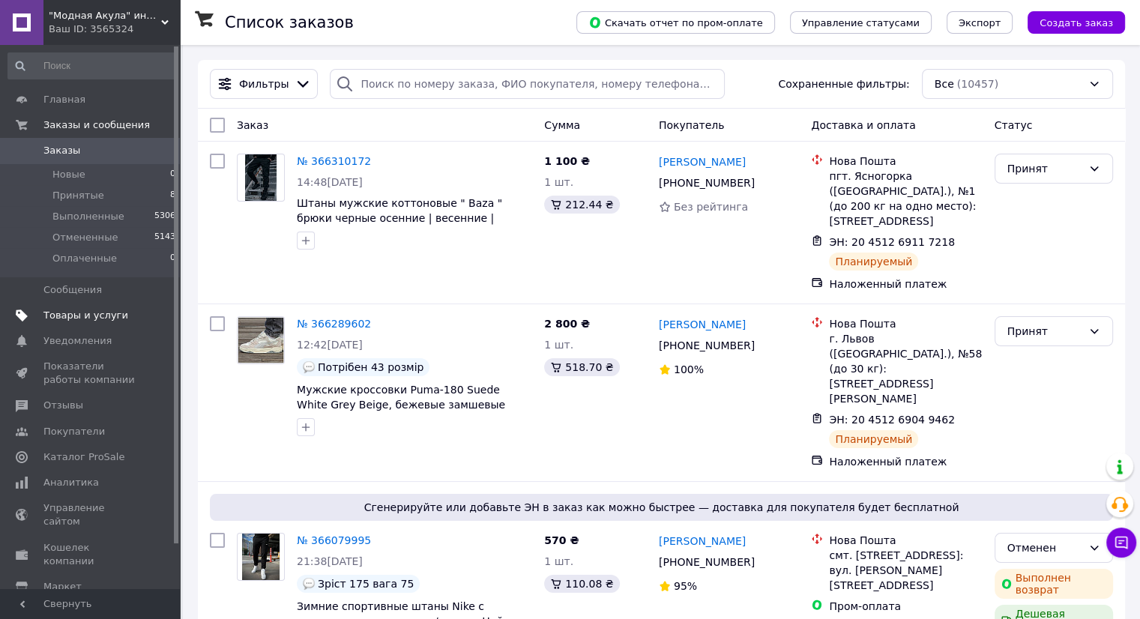
click at [120, 310] on span "Товары и услуги" at bounding box center [90, 315] width 95 height 13
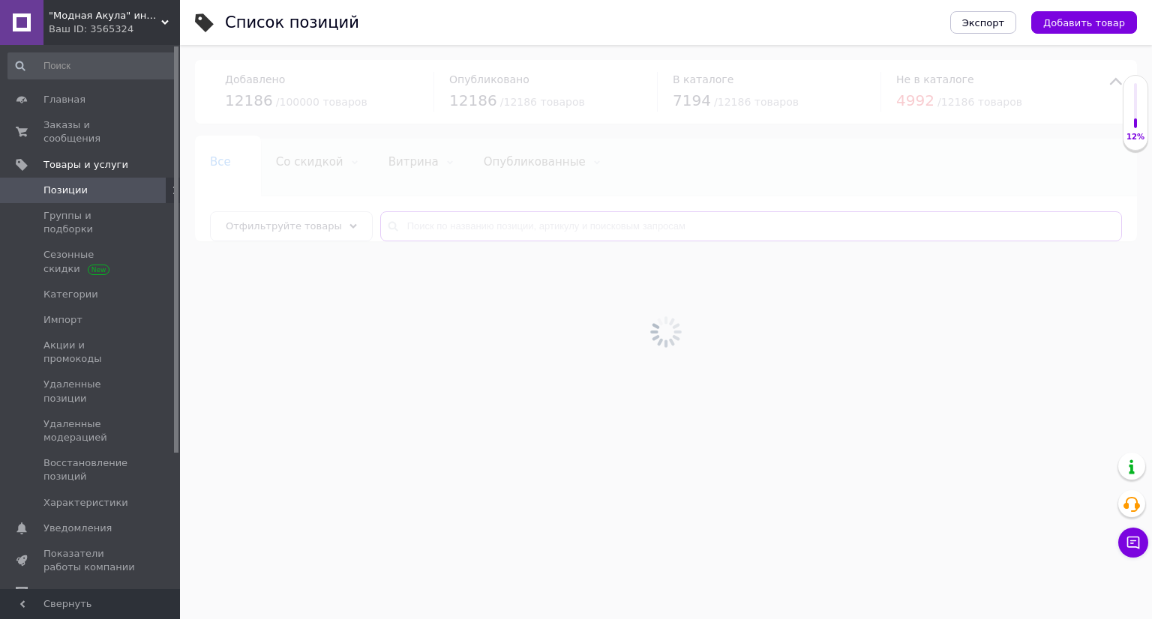
click at [609, 233] on input "text" at bounding box center [750, 226] width 741 height 30
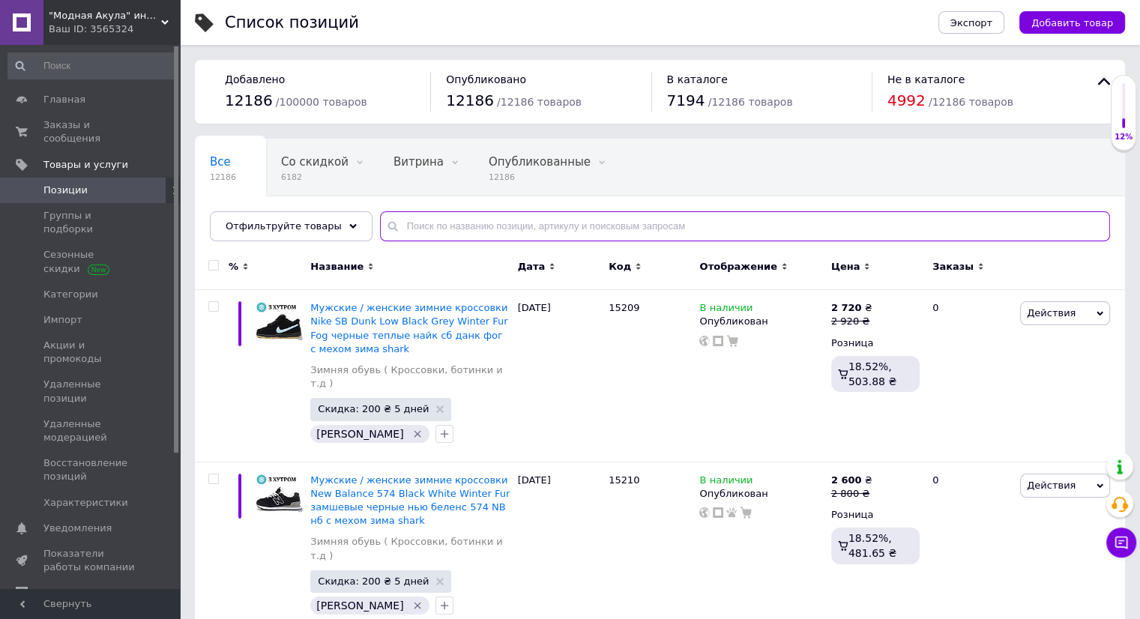
click at [614, 226] on input "text" at bounding box center [745, 226] width 730 height 30
paste input "13616"
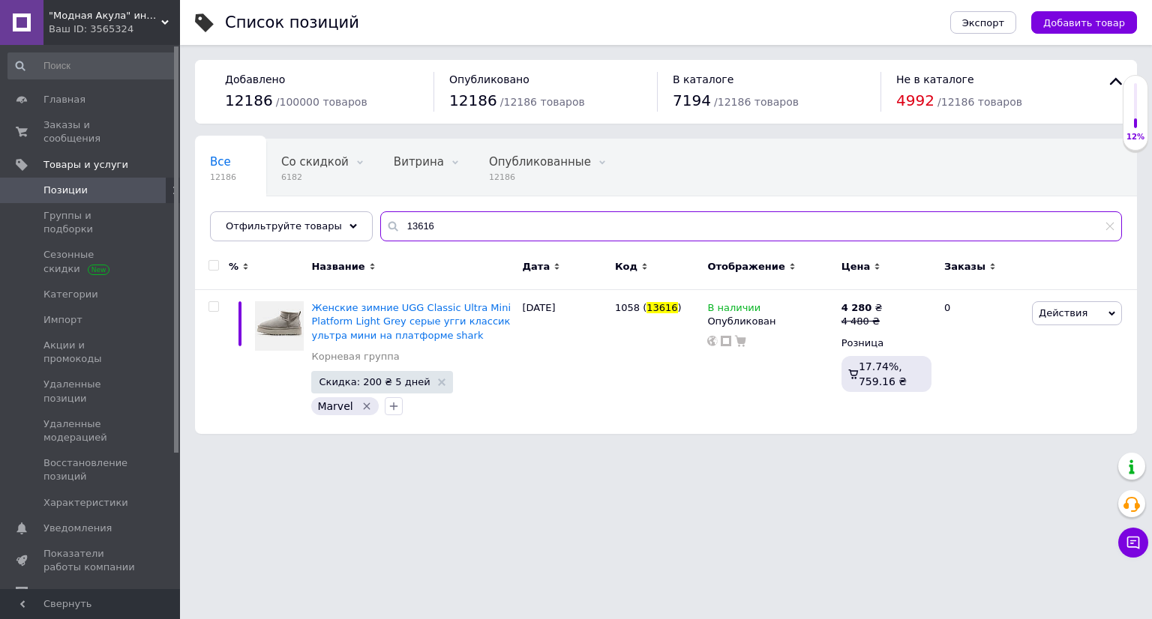
type input "13616"
click at [133, 117] on link "Заказы и сообщения 0 0" at bounding box center [92, 131] width 184 height 39
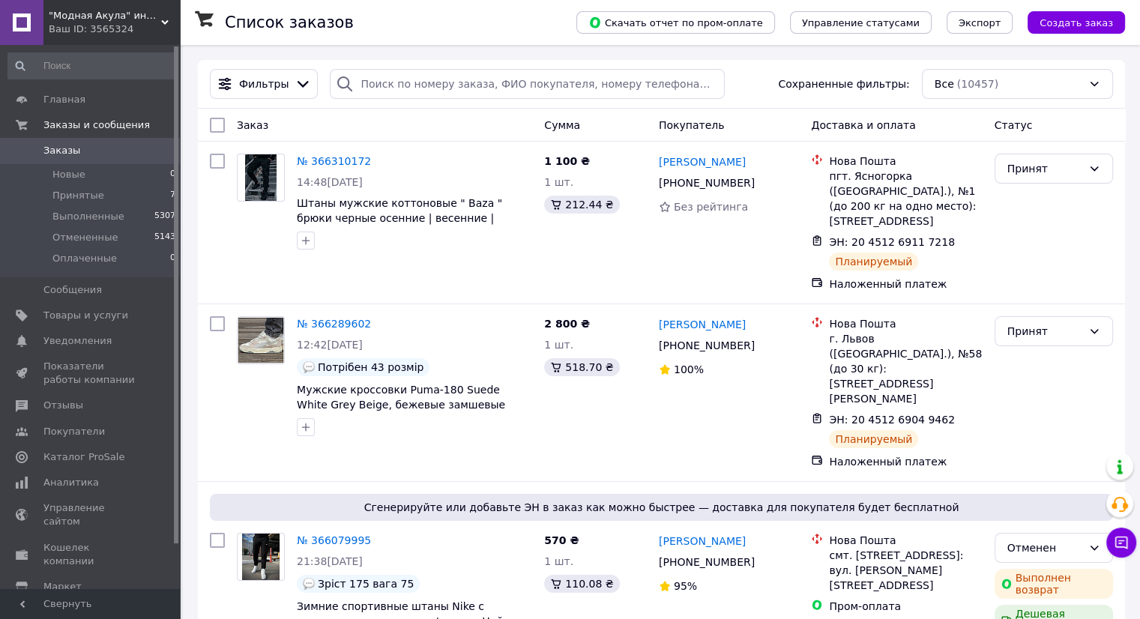
drag, startPoint x: 135, startPoint y: 316, endPoint x: 183, endPoint y: 206, distance: 120.2
click at [135, 316] on span "Товары и услуги" at bounding box center [90, 315] width 95 height 13
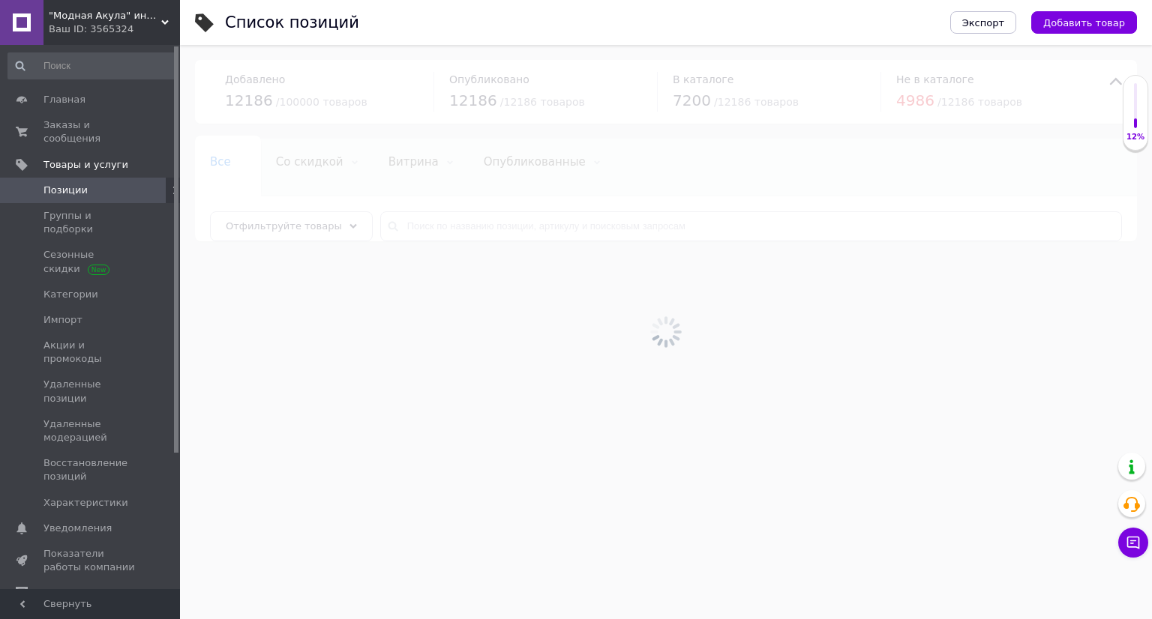
click at [538, 238] on div at bounding box center [666, 332] width 972 height 574
click at [537, 232] on input "text" at bounding box center [750, 226] width 741 height 30
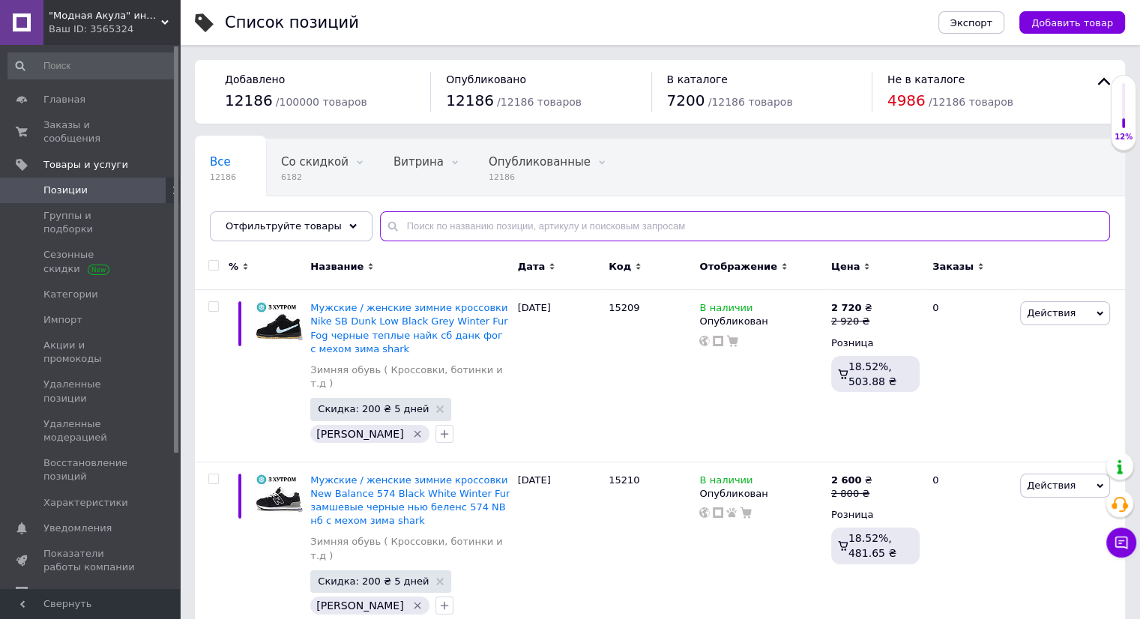
paste input "14784"
type input "14784"
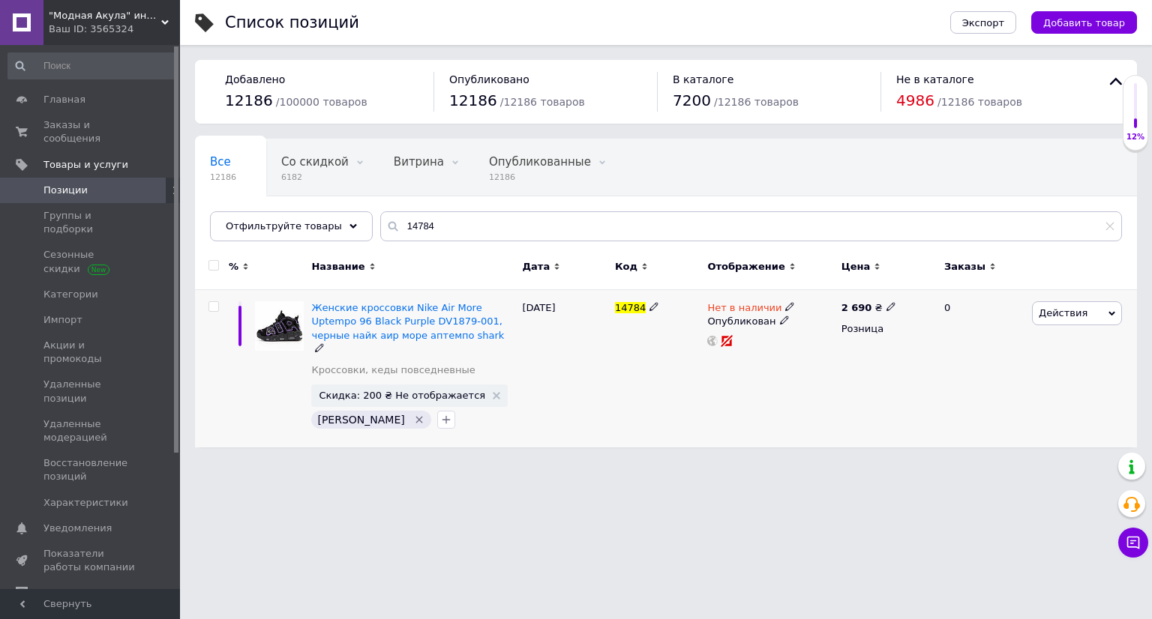
click at [765, 307] on span "Нет в наличии" at bounding box center [744, 310] width 74 height 16
click at [836, 319] on li "В наличии" at bounding box center [870, 319] width 142 height 21
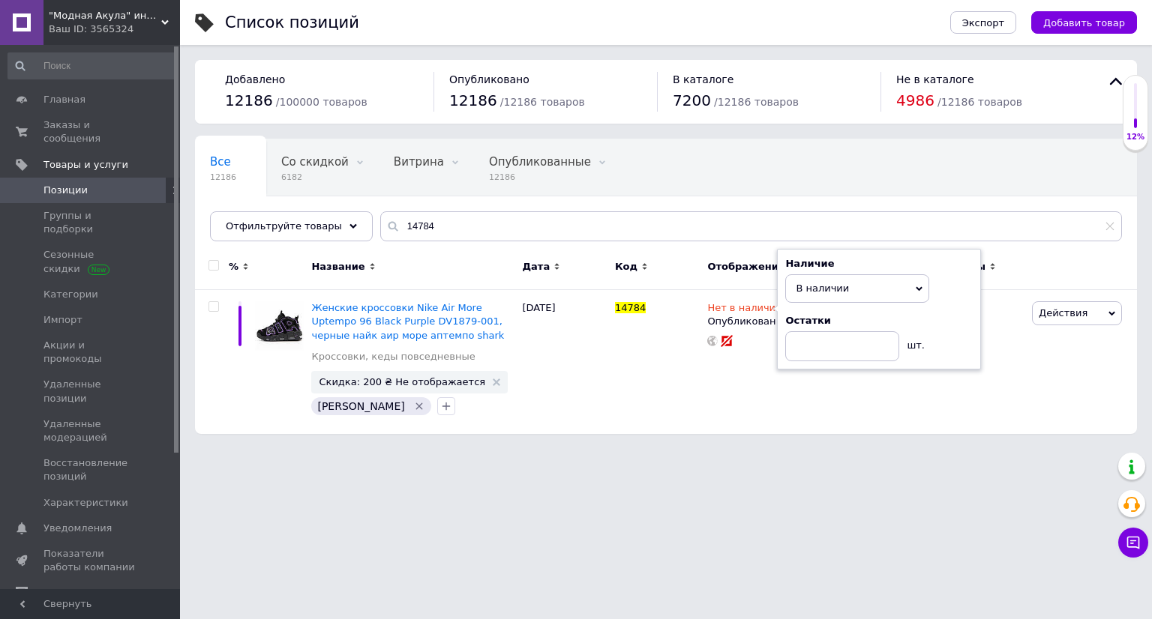
click at [648, 438] on div "Список позиций Экспорт Добавить товар Добавлено 12186 / 100000 товаров Опублико…" at bounding box center [666, 224] width 972 height 449
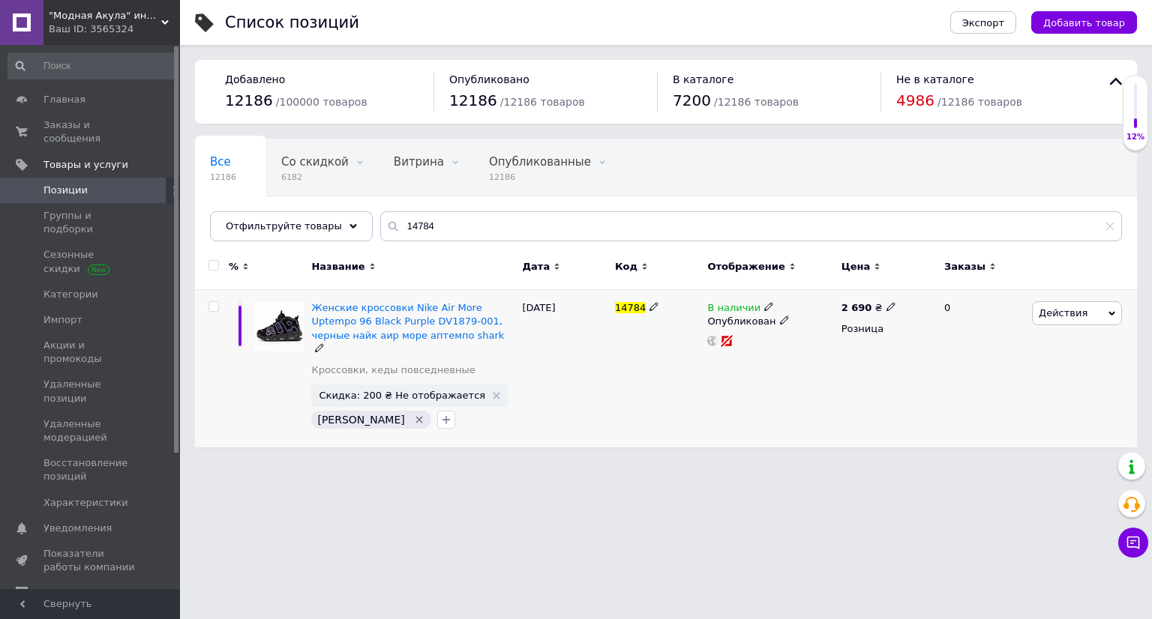
click at [869, 307] on div "2 690 ₴" at bounding box center [868, 307] width 55 height 13
type input "3170"
click at [753, 432] on div "В наличии Опубликован" at bounding box center [769, 369] width 133 height 158
